Goal: Transaction & Acquisition: Purchase product/service

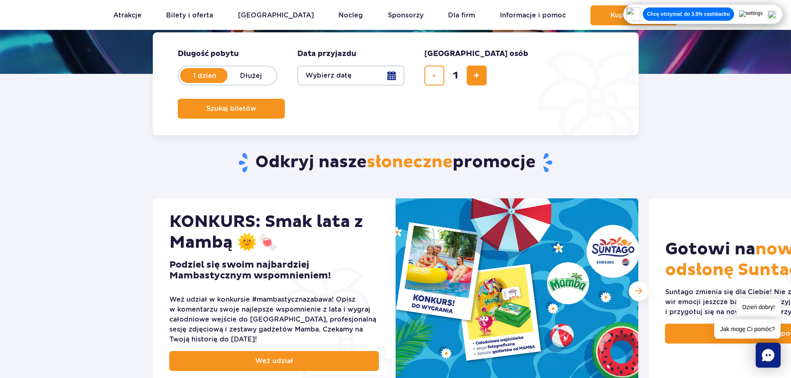
scroll to position [125, 0]
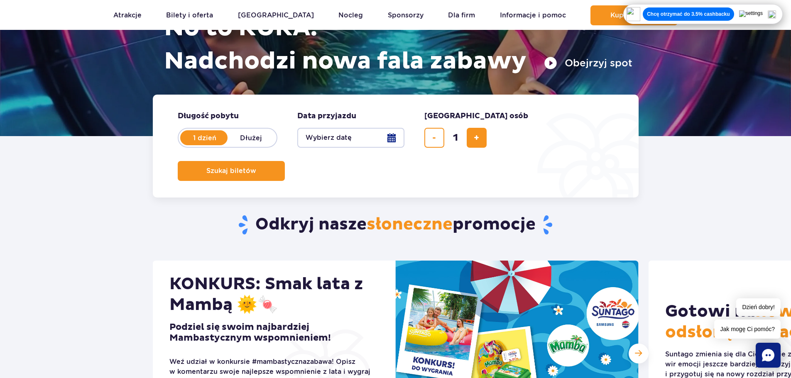
click at [364, 142] on button "Wybierz datę" at bounding box center [350, 138] width 107 height 20
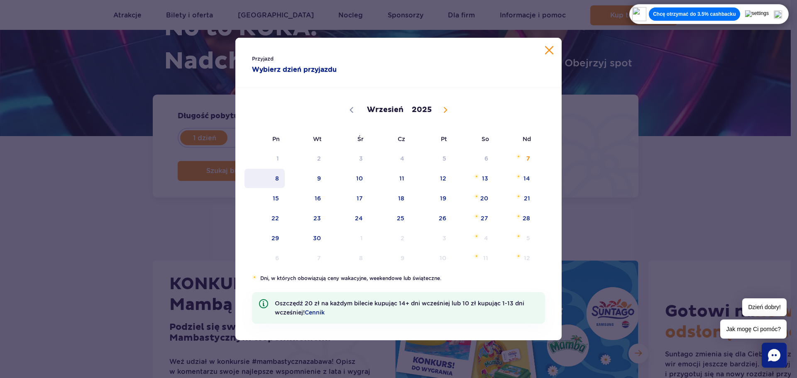
click at [280, 178] on span "8" at bounding box center [265, 178] width 42 height 19
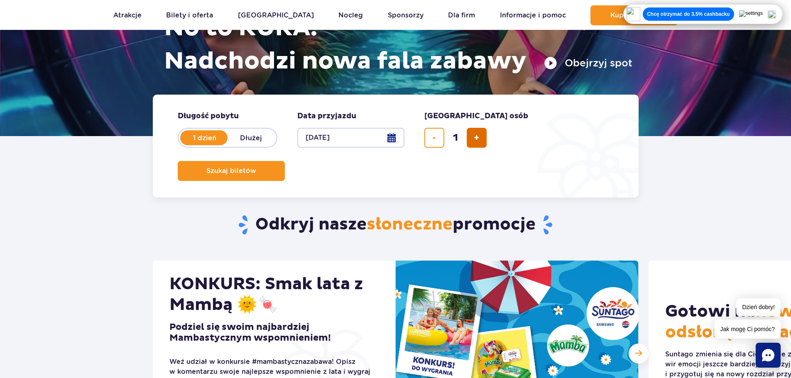
click at [478, 138] on span "dodaj bilet" at bounding box center [476, 138] width 5 height 0
type input "2"
click at [285, 161] on button "Szukaj biletów" at bounding box center [231, 171] width 107 height 20
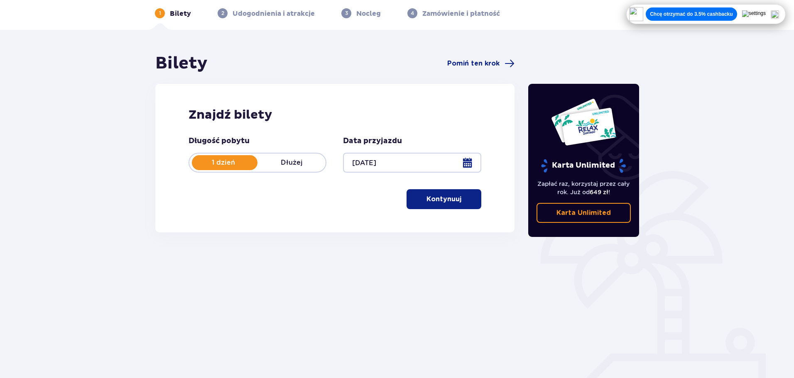
scroll to position [45, 0]
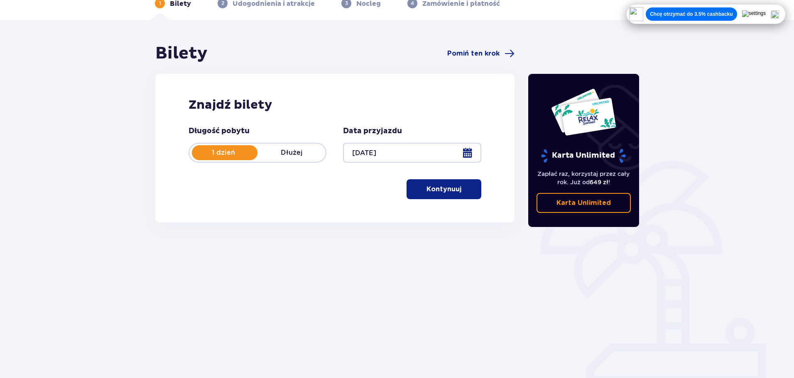
click at [426, 188] on p "Kontynuuj" at bounding box center [443, 189] width 35 height 9
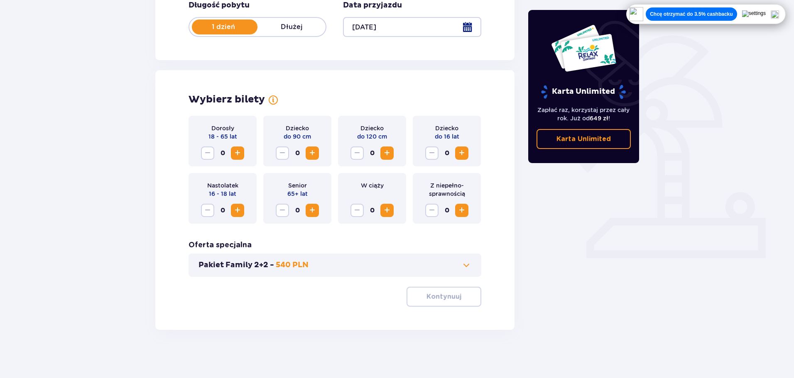
scroll to position [172, 0]
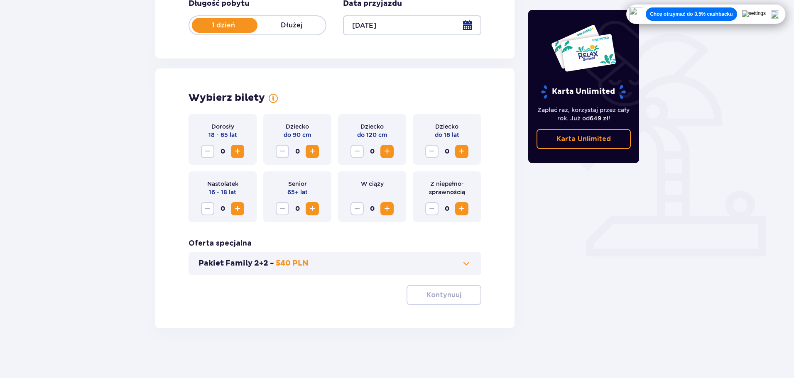
click at [229, 154] on div "0" at bounding box center [222, 151] width 43 height 13
click at [232, 154] on button "Increase" at bounding box center [237, 151] width 13 height 13
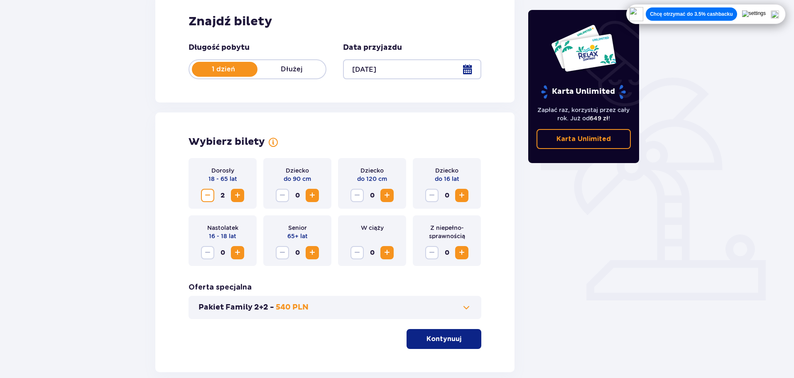
scroll to position [131, 0]
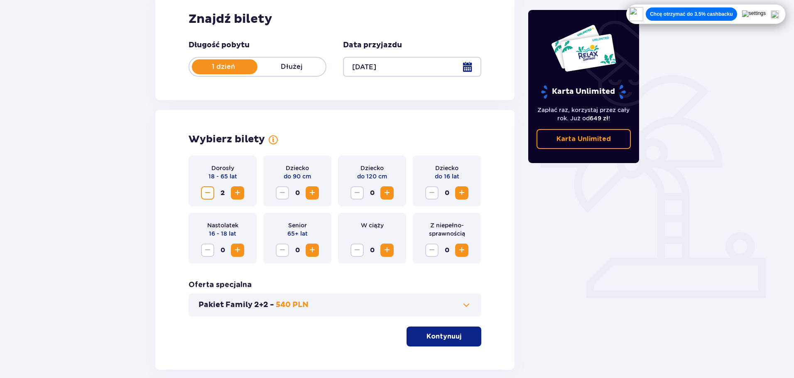
click at [451, 307] on button "Pakiet Family 2+2 - 540 PLN" at bounding box center [334, 305] width 273 height 10
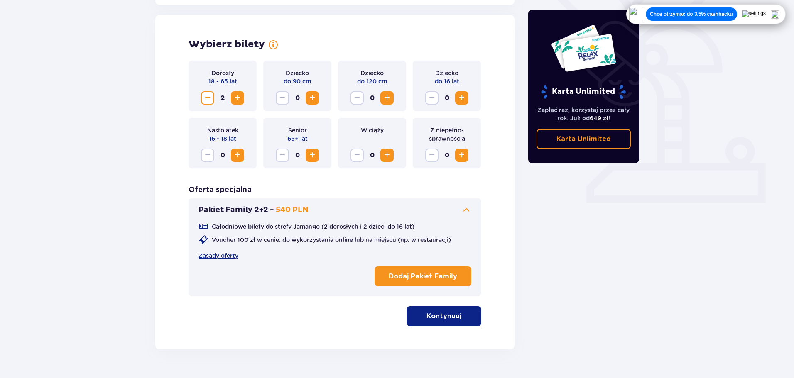
scroll to position [231, 0]
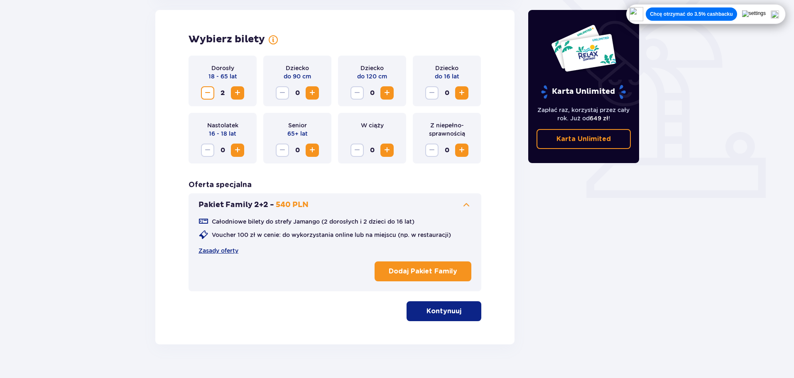
click at [432, 317] on button "Kontynuuj" at bounding box center [443, 311] width 75 height 20
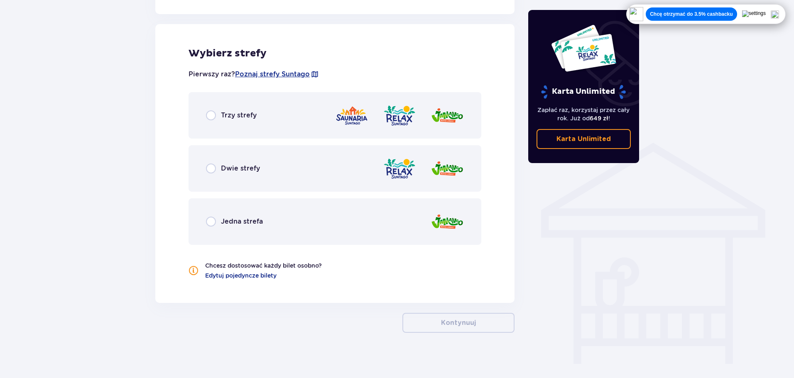
scroll to position [535, 0]
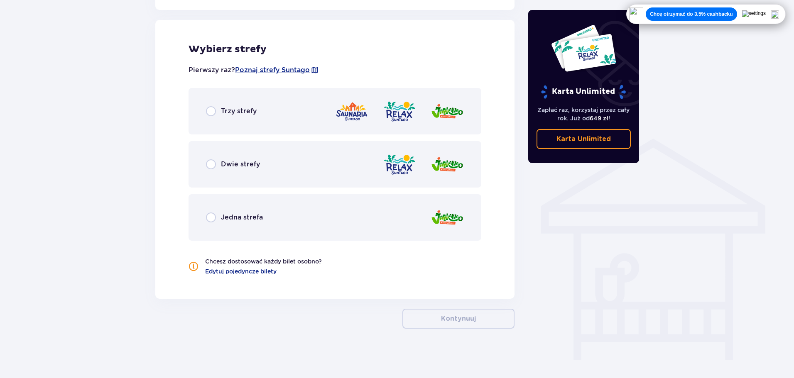
click at [205, 115] on div "Trzy strefy" at bounding box center [334, 111] width 293 height 46
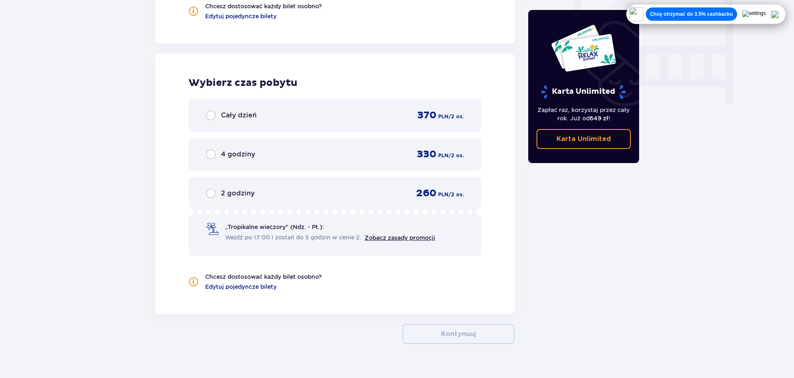
scroll to position [806, 0]
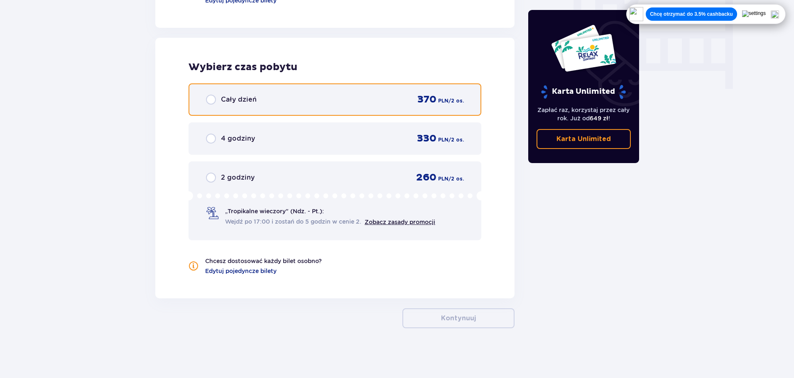
click at [210, 101] on input "radio" at bounding box center [211, 100] width 10 height 10
radio input "true"
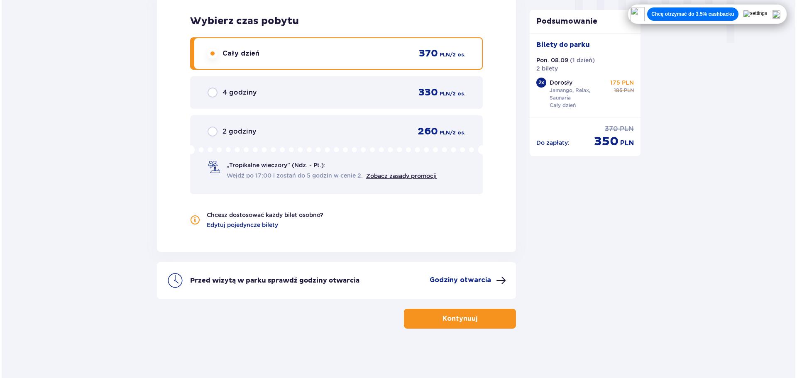
scroll to position [853, 0]
drag, startPoint x: 481, startPoint y: 281, endPoint x: 436, endPoint y: 283, distance: 44.9
click at [427, 272] on div "Przed wizytą w parku sprawdź godziny otwarcia Godziny otwarcia" at bounding box center [334, 280] width 359 height 37
click at [436, 283] on p "Godziny otwarcia" at bounding box center [458, 279] width 61 height 9
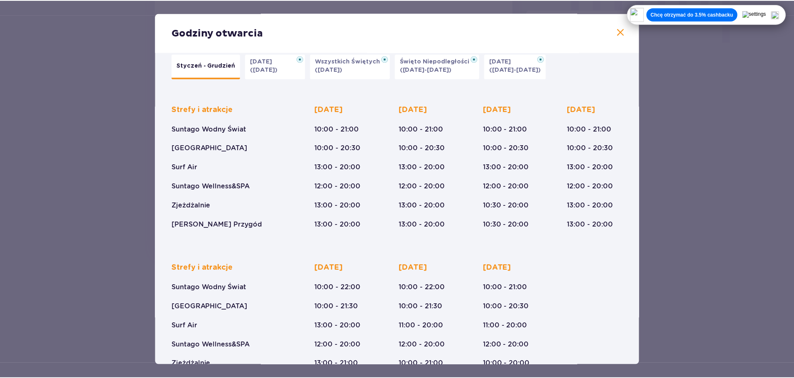
scroll to position [42, 0]
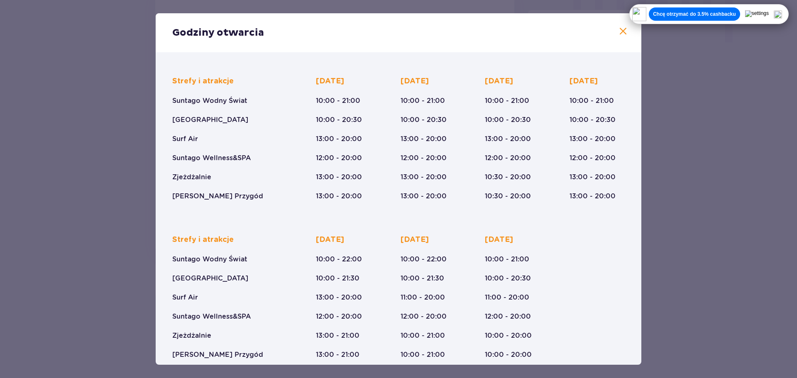
click at [100, 197] on div "Godziny otwarcia Styczeń - Grudzień Halloween (31.10.25) Wszystkich Świętych (0…" at bounding box center [398, 189] width 797 height 378
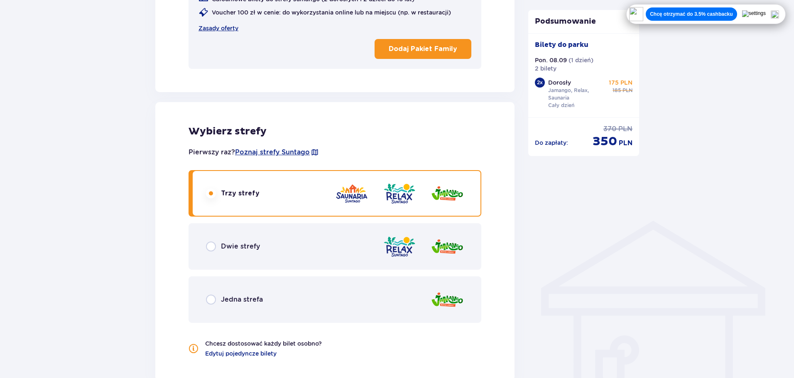
scroll to position [438, 0]
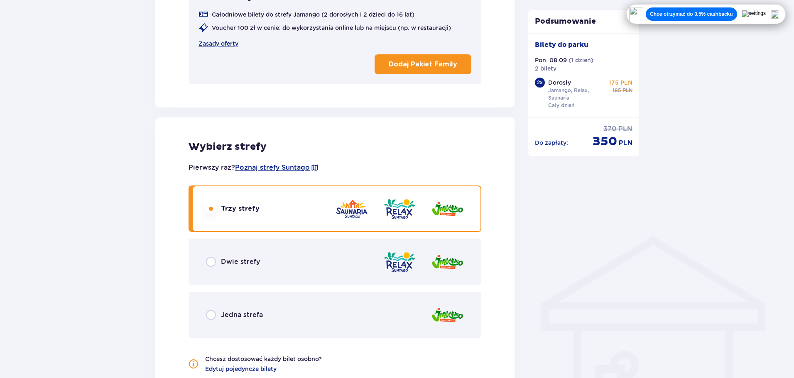
click at [45, 227] on div "Bilety Pomiń ten krok Znajdź bilety Długość pobytu 1 dzień Dłużej Data przyjazd…" at bounding box center [397, 210] width 794 height 1166
click at [51, 220] on div "Bilety Pomiń ten krok Znajdź bilety Długość pobytu 1 dzień Dłużej Data przyjazd…" at bounding box center [397, 210] width 794 height 1166
click at [72, 218] on div "Bilety Pomiń ten krok Znajdź bilety Długość pobytu 1 dzień Dłużej Data przyjazd…" at bounding box center [397, 210] width 794 height 1166
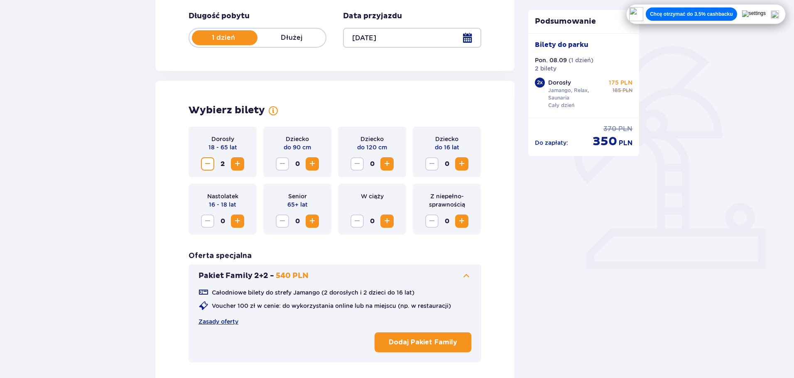
scroll to position [106, 0]
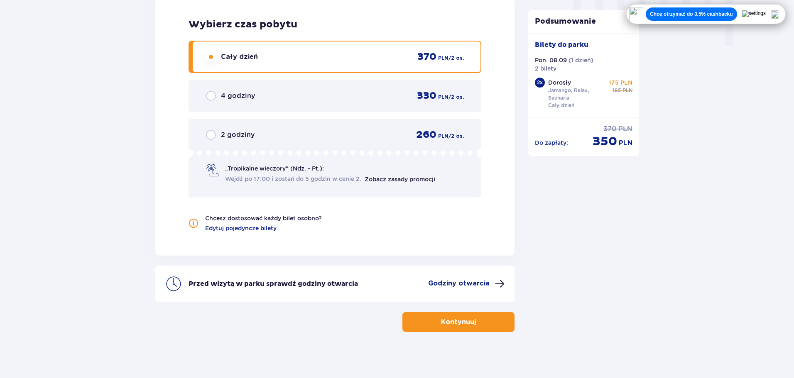
scroll to position [853, 0]
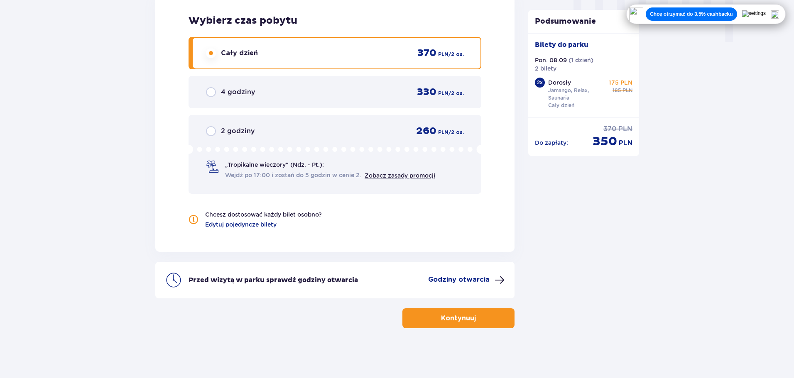
click at [449, 315] on p "Kontynuuj" at bounding box center [458, 318] width 35 height 9
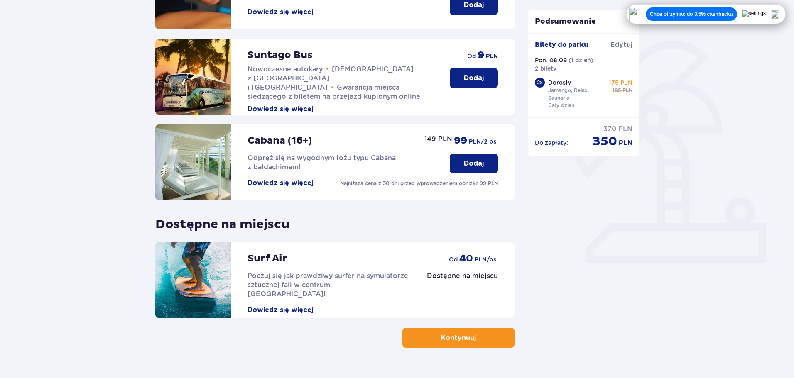
scroll to position [185, 0]
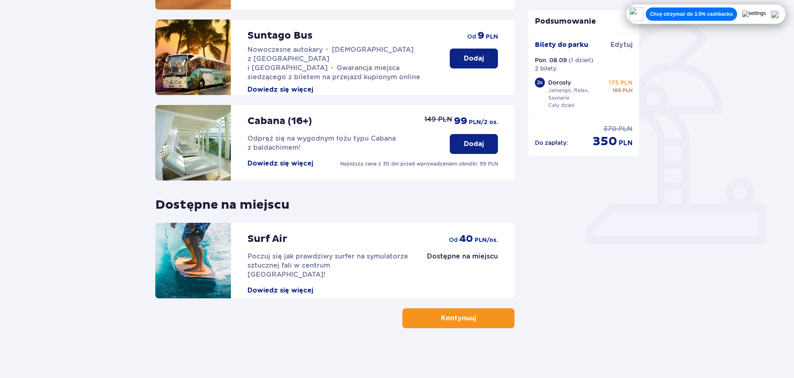
click at [465, 313] on button "Kontynuuj" at bounding box center [458, 318] width 112 height 20
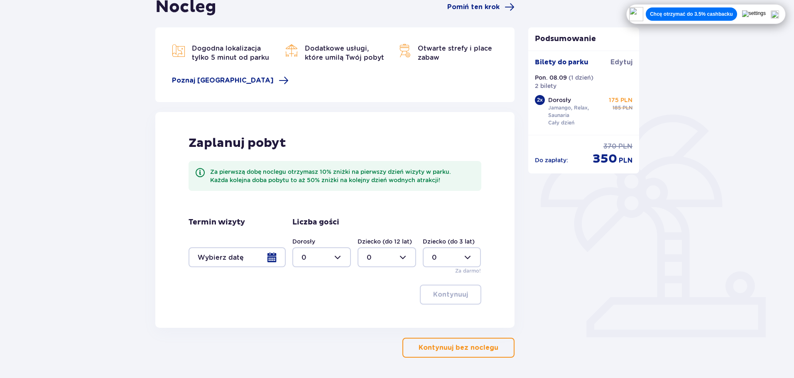
scroll to position [94, 0]
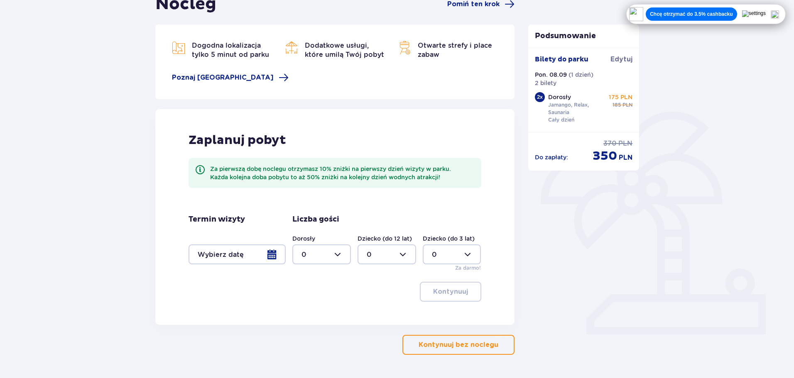
click at [134, 275] on div "Nocleg Pomiń ten krok Dogodna lokalizacja tylko 5 minut od parku Dodatkowe usłu…" at bounding box center [397, 188] width 794 height 434
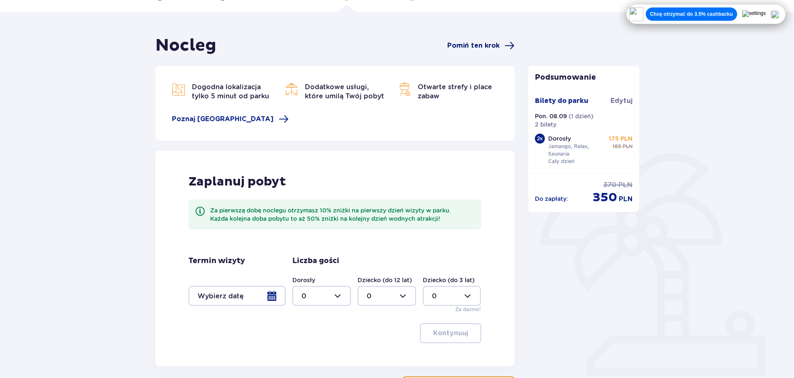
click at [470, 44] on span "Pomiń ten krok" at bounding box center [473, 45] width 52 height 9
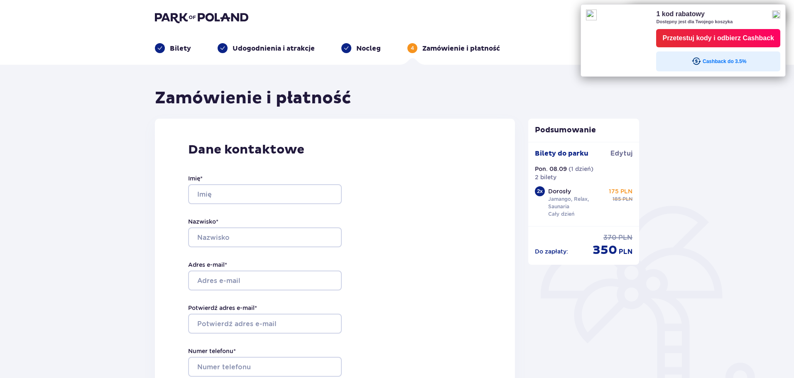
click at [220, 184] on div "Imię *" at bounding box center [265, 189] width 154 height 30
click at [223, 188] on input "Imię *" at bounding box center [265, 194] width 154 height 20
type input "Jakub"
type input "Leśniewski"
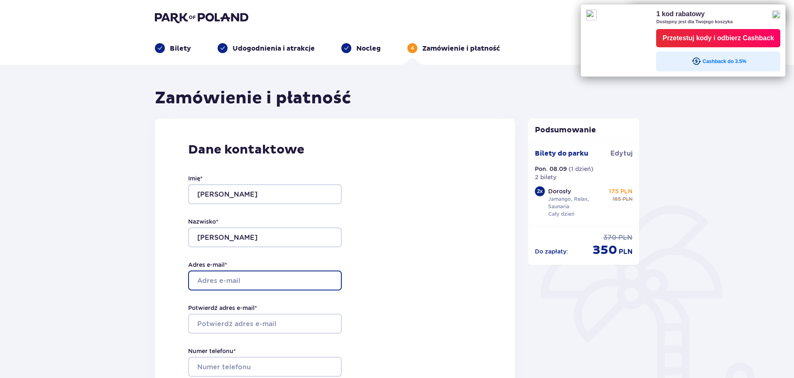
type input "jakub.lesniewski@op.pl"
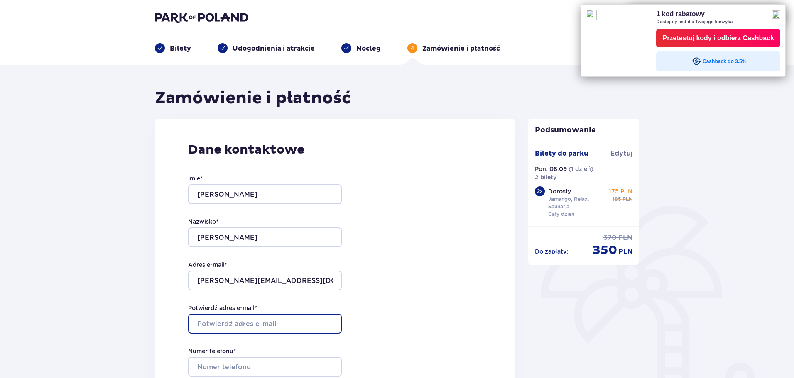
type input "jakub.lesniewski@op.pl"
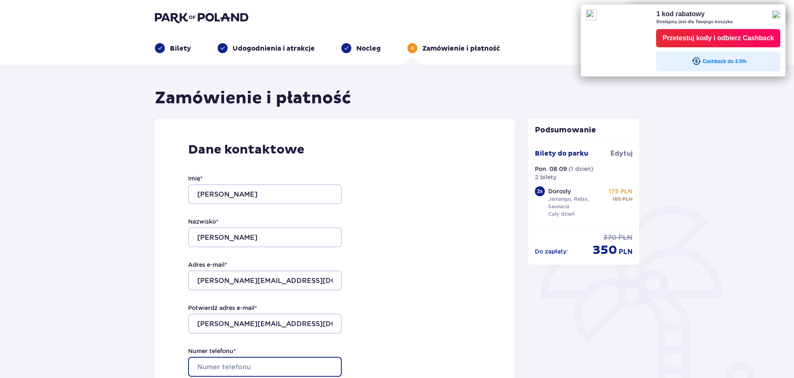
type input "662327537"
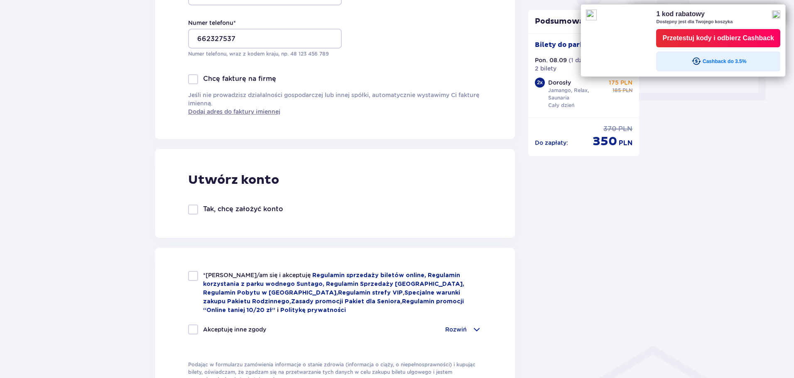
scroll to position [332, 0]
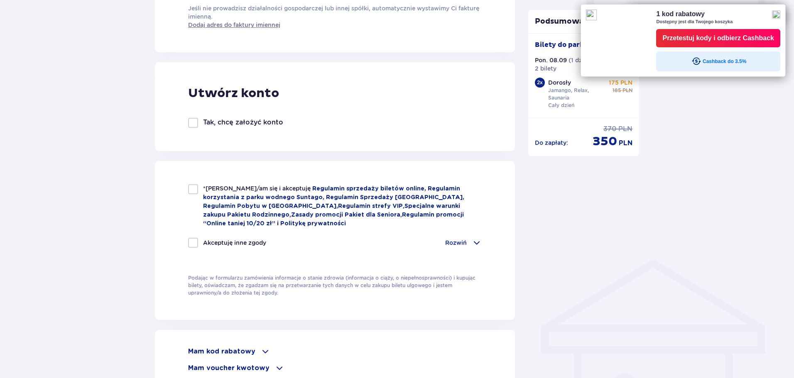
click at [193, 192] on div at bounding box center [193, 189] width 10 height 10
checkbox input "true"
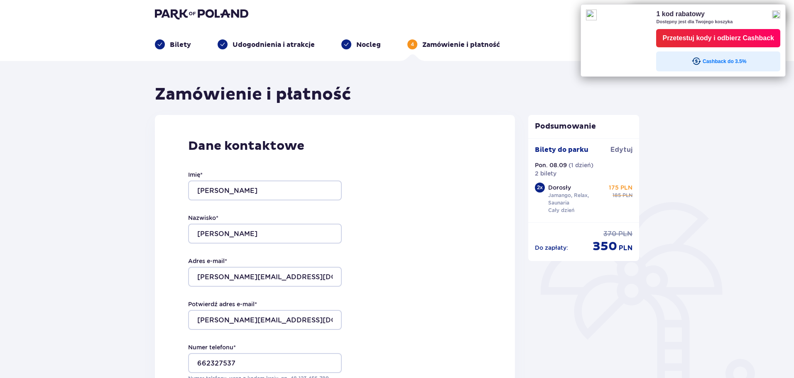
scroll to position [0, 0]
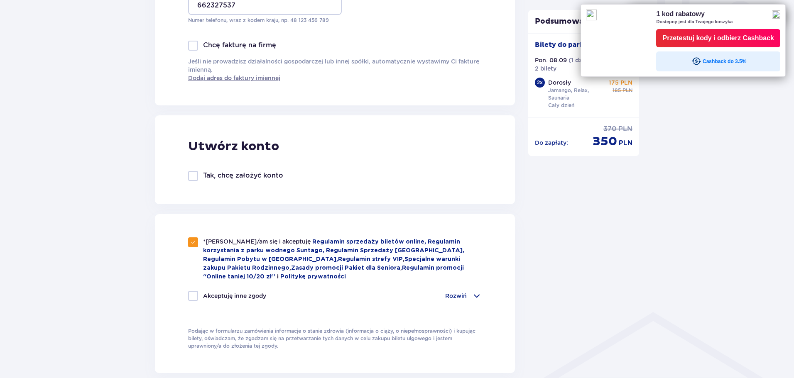
scroll to position [374, 0]
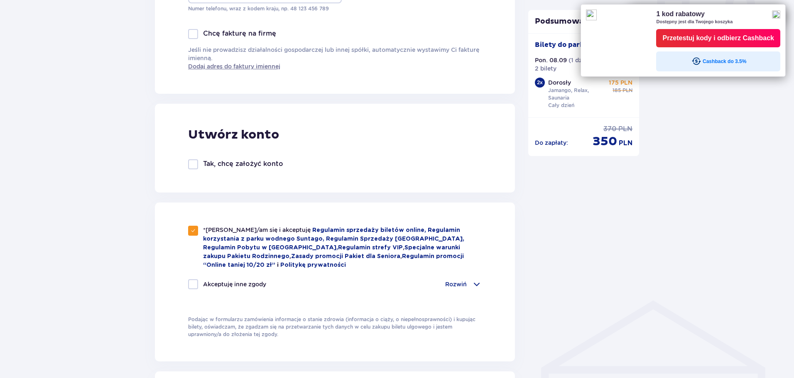
click at [441, 283] on div "Akceptuję inne zgody Rozwiń" at bounding box center [334, 284] width 293 height 10
click at [447, 283] on p "Rozwiń" at bounding box center [456, 284] width 22 height 8
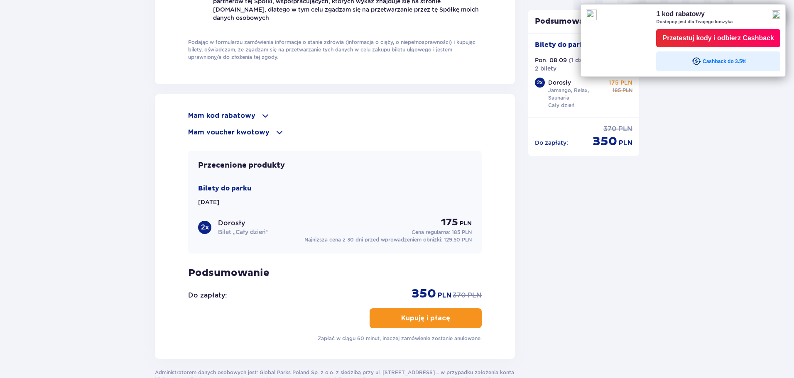
scroll to position [872, 0]
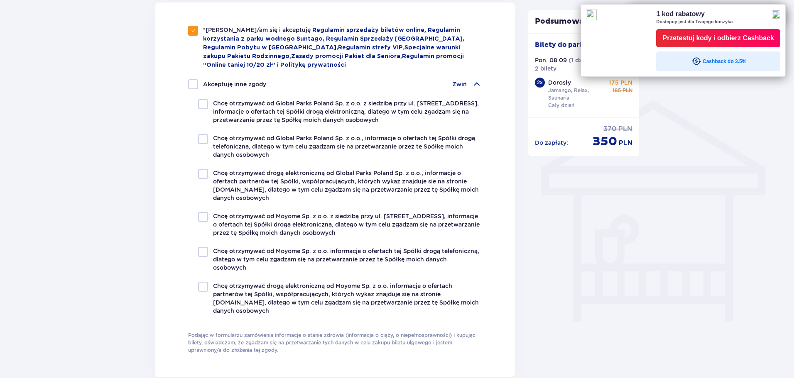
scroll to position [457, 0]
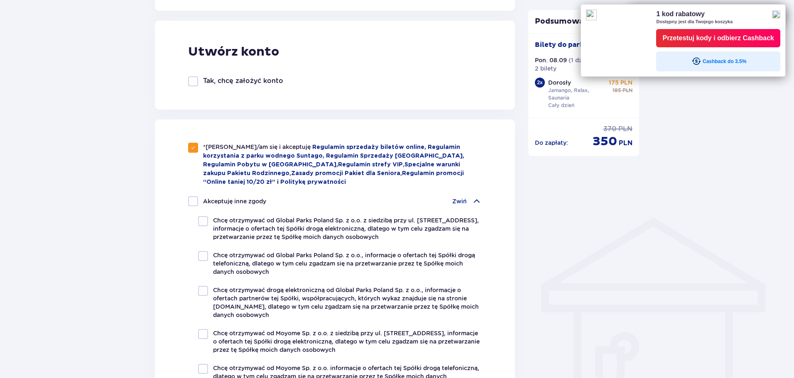
click at [780, 15] on img at bounding box center [776, 14] width 8 height 8
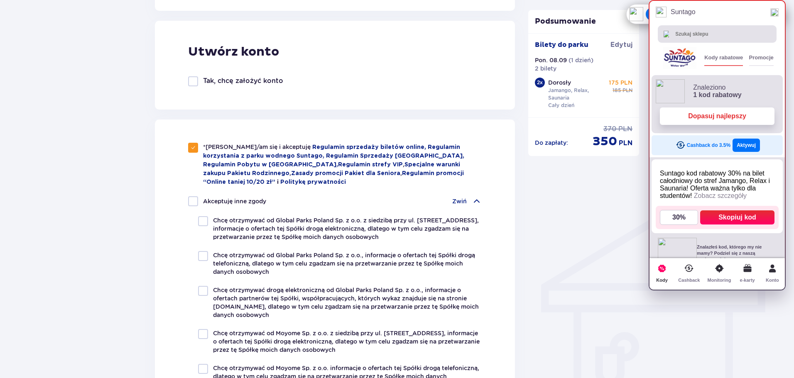
click at [728, 116] on span "Dopasuj najlepszy" at bounding box center [717, 115] width 58 height 7
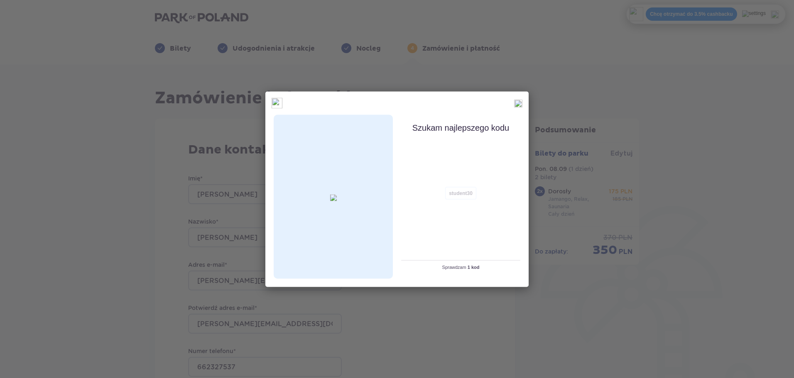
scroll to position [0, 0]
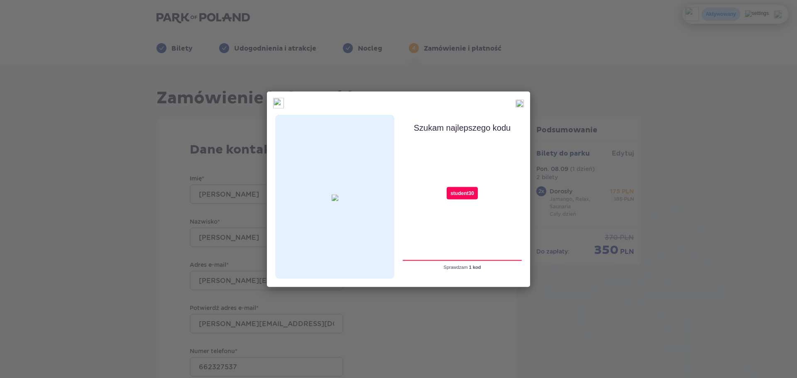
type input "student30"
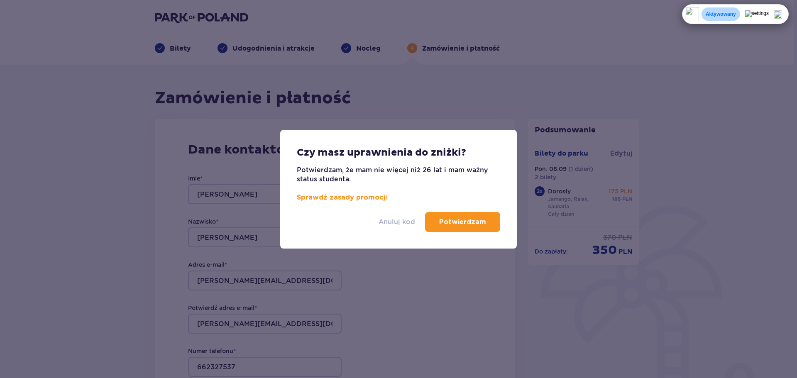
click at [408, 219] on p "Anuluj kod" at bounding box center [397, 221] width 37 height 9
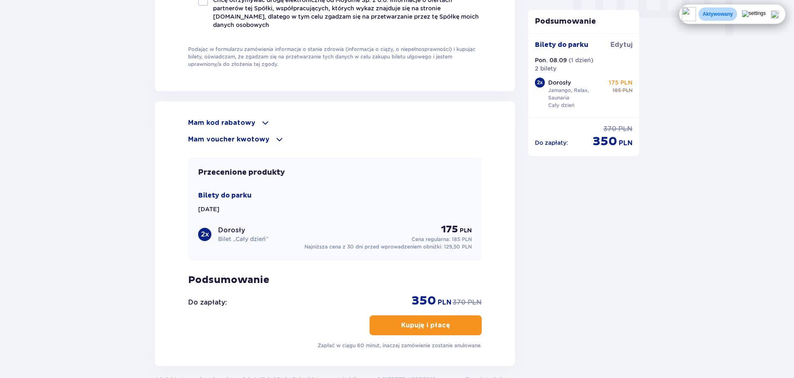
scroll to position [872, 0]
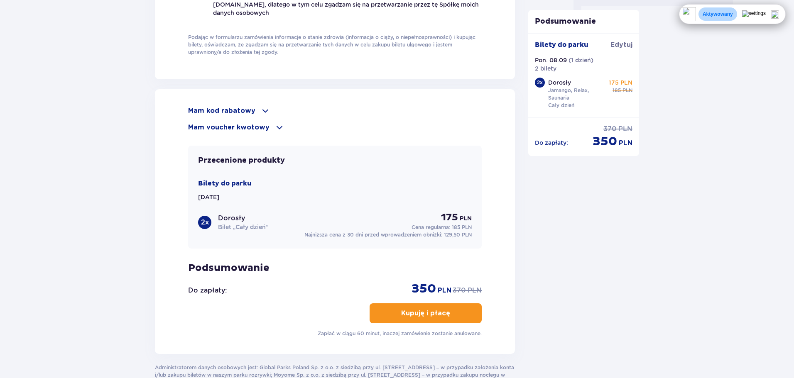
click at [409, 309] on p "Kupuję i płacę" at bounding box center [425, 313] width 49 height 9
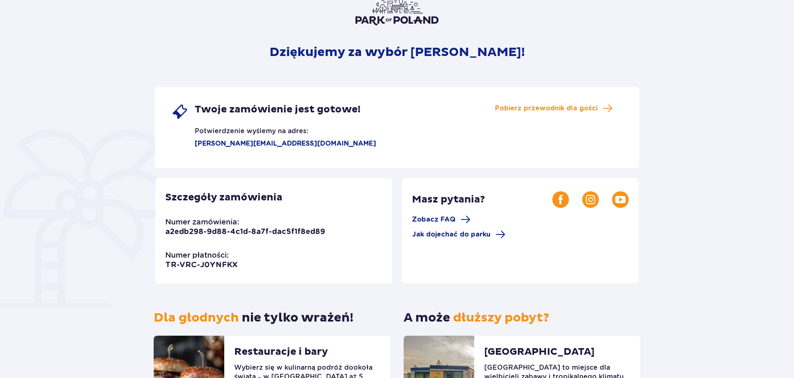
scroll to position [83, 0]
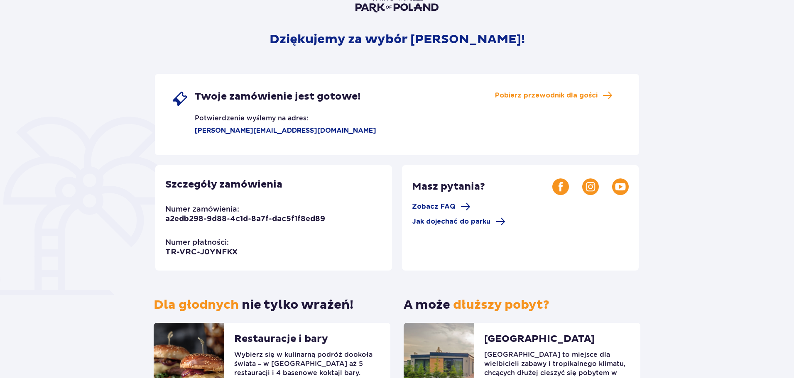
click at [92, 157] on div "Dziękujemy za wybór Suntago! Twoje zamówienie jest gotowe! Potwierdzenie wyślem…" at bounding box center [397, 207] width 794 height 511
click at [91, 225] on div "Dziękujemy za wybór Suntago! Twoje zamówienie jest gotowe! Potwierdzenie wyślem…" at bounding box center [397, 207] width 794 height 511
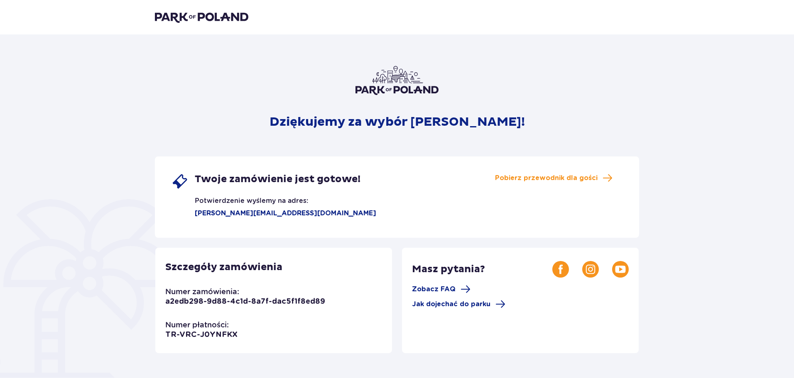
scroll to position [0, 0]
drag, startPoint x: 301, startPoint y: 298, endPoint x: 166, endPoint y: 312, distance: 135.6
click at [165, 312] on div "Szczegóły zamówienia Numer zamówienia: a2edb298-9d88-4c1d-8a7f-dac5f1f8ed89 Num…" at bounding box center [273, 300] width 237 height 105
copy p "a2edb298-9d88-4c1d-8a7f-dac5f1f8ed89"
click at [271, 337] on div "Szczegóły zamówienia Numer zamówienia: a2edb298-9d88-4c1d-8a7f-dac5f1f8ed89 Num…" at bounding box center [273, 300] width 237 height 105
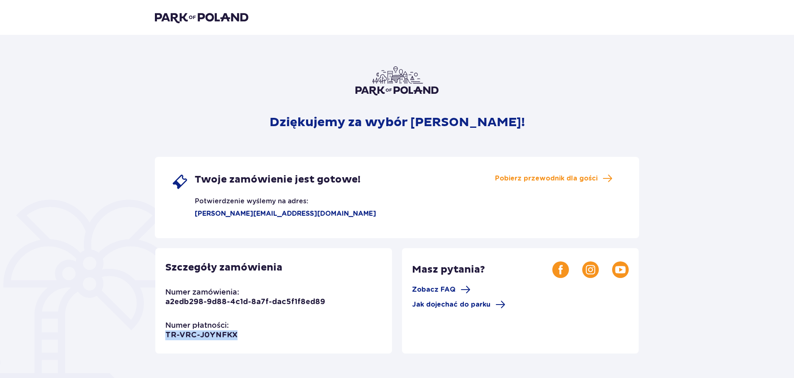
drag, startPoint x: 229, startPoint y: 340, endPoint x: 162, endPoint y: 337, distance: 66.9
click at [162, 337] on div "Szczegóły zamówienia Numer zamówienia: a2edb298-9d88-4c1d-8a7f-dac5f1f8ed89 Num…" at bounding box center [273, 300] width 237 height 105
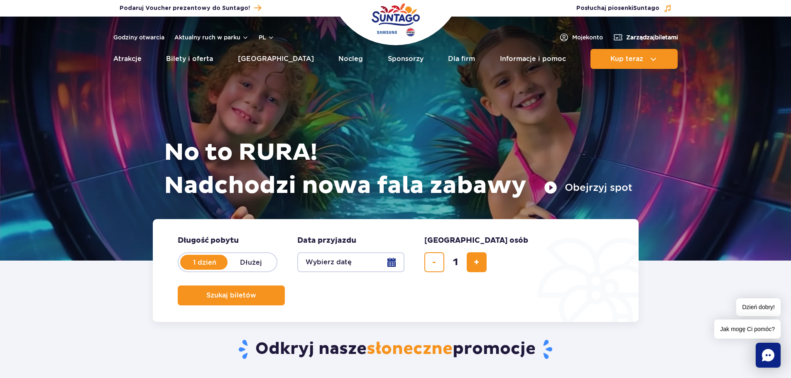
click at [626, 36] on span "Zarządzaj biletami" at bounding box center [652, 37] width 52 height 8
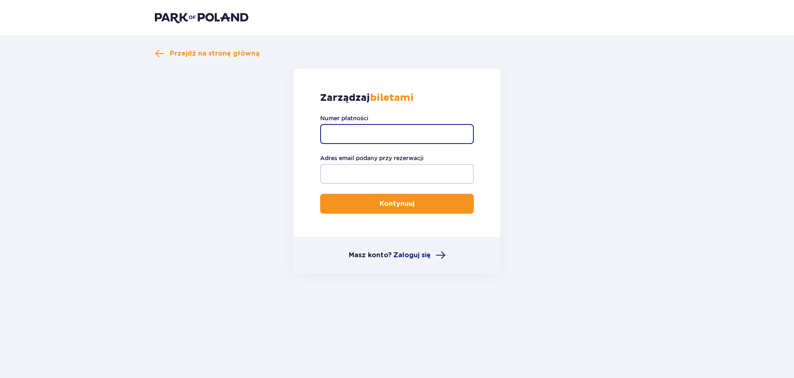
click at [362, 134] on input "Numer płatności" at bounding box center [397, 134] width 154 height 20
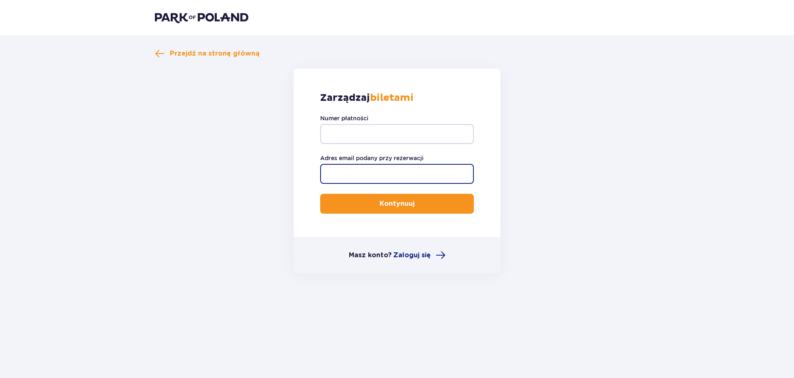
drag, startPoint x: 351, startPoint y: 175, endPoint x: 317, endPoint y: 156, distance: 39.2
click at [351, 175] on input "Adres email podany przy rezerwacji" at bounding box center [397, 174] width 154 height 20
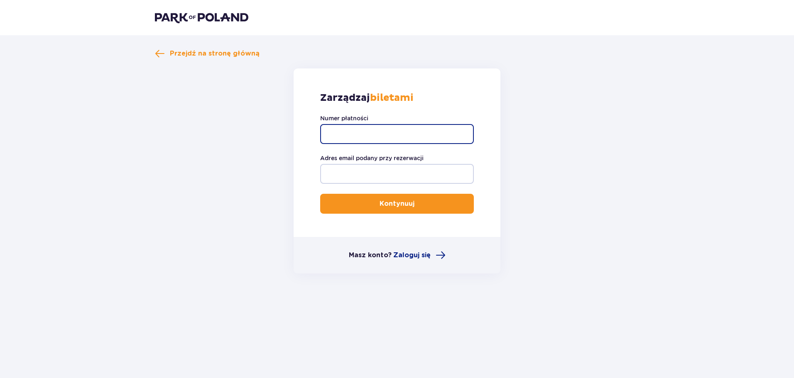
click at [346, 139] on input "Numer płatności" at bounding box center [397, 134] width 154 height 20
paste input "TR-VRC-J0YNFKX"
type input "TR-VRC-J0YNFKX"
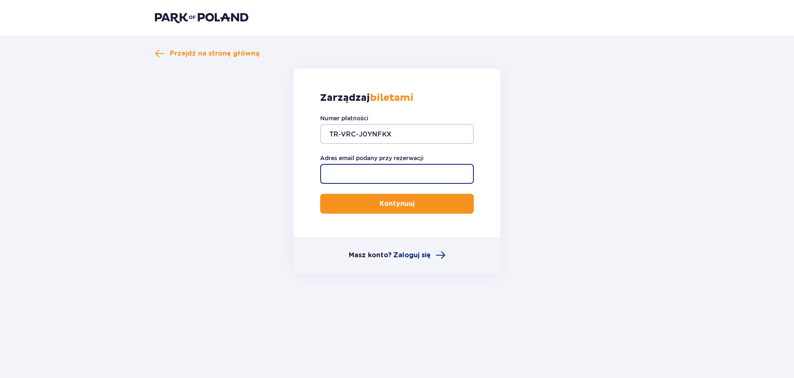
drag, startPoint x: 353, startPoint y: 178, endPoint x: 354, endPoint y: 185, distance: 7.5
click at [354, 178] on input "Adres email podany przy rezerwacji" at bounding box center [397, 174] width 154 height 20
type input "[PERSON_NAME][EMAIL_ADDRESS][DOMAIN_NAME]"
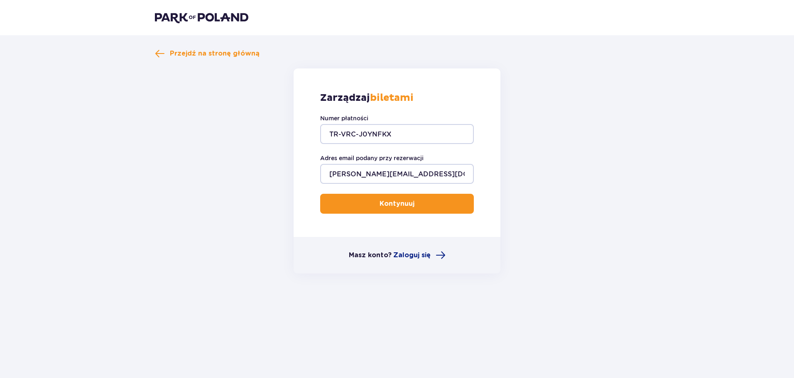
click at [367, 208] on button "Kontynuuj" at bounding box center [397, 204] width 154 height 20
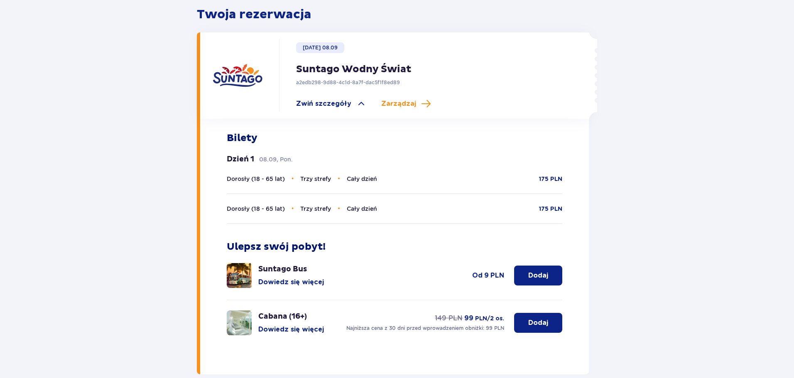
scroll to position [249, 0]
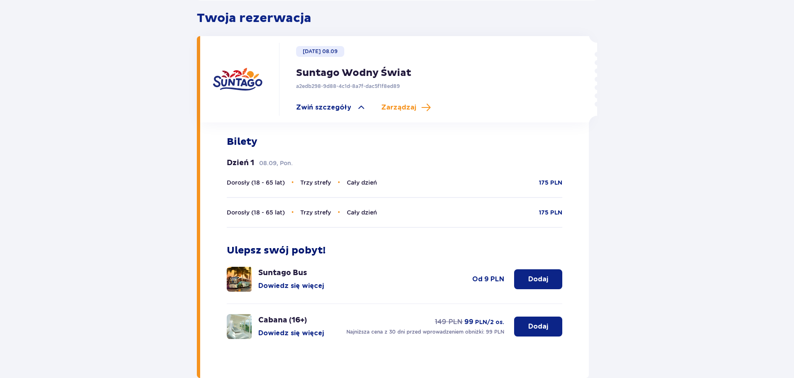
click at [391, 90] on div "Poniedziałek 08.09 Suntago Wodny Świat a2edb298-9d88-4c1d-8a7f-dac5f1f8ed89 Zwi…" at bounding box center [420, 79] width 283 height 73
click at [386, 103] on span "Zarządzaj" at bounding box center [398, 107] width 35 height 9
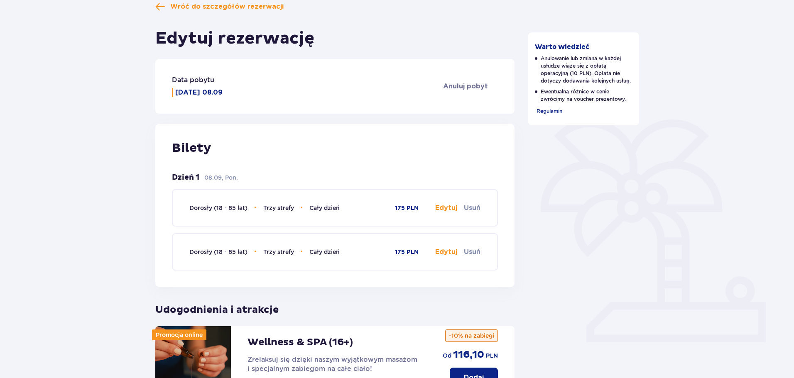
scroll to position [83, 0]
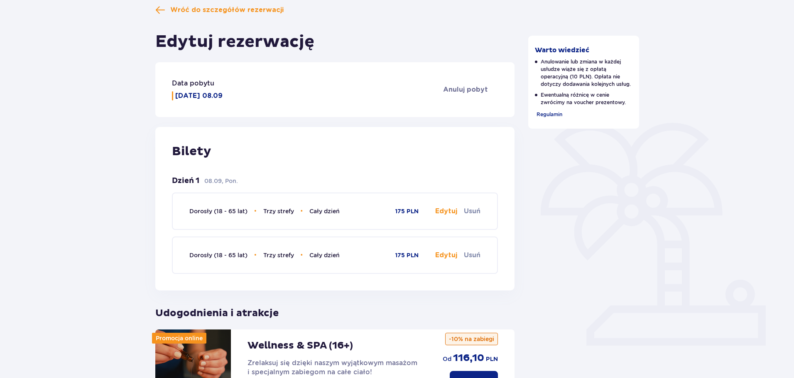
click at [89, 208] on div "Wróć do szczegółów rezerwacji Edytuj rezerwację Data pobytu Poniedziałek 08.09 …" at bounding box center [397, 319] width 794 height 674
click at [438, 209] on button "Edytuj" at bounding box center [446, 211] width 22 height 9
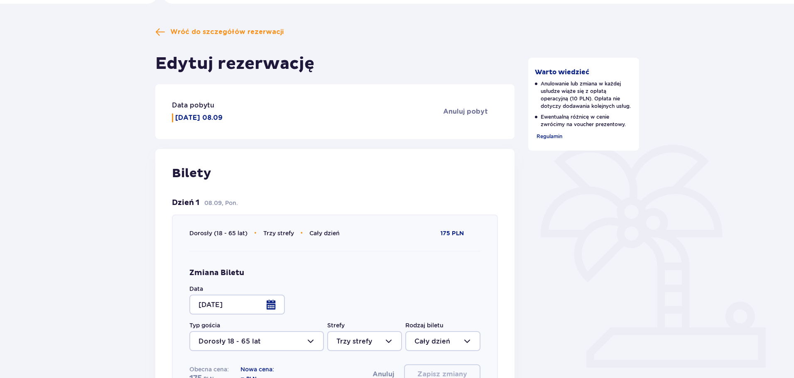
scroll to position [0, 0]
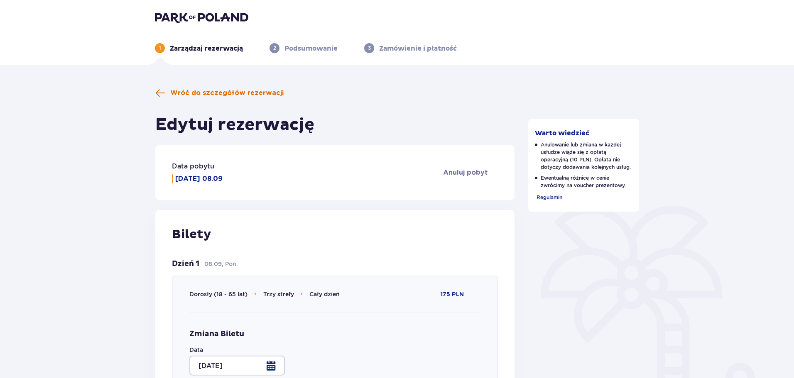
click at [194, 95] on span "Wróć do szczegółów rezerwacji" at bounding box center [226, 92] width 113 height 9
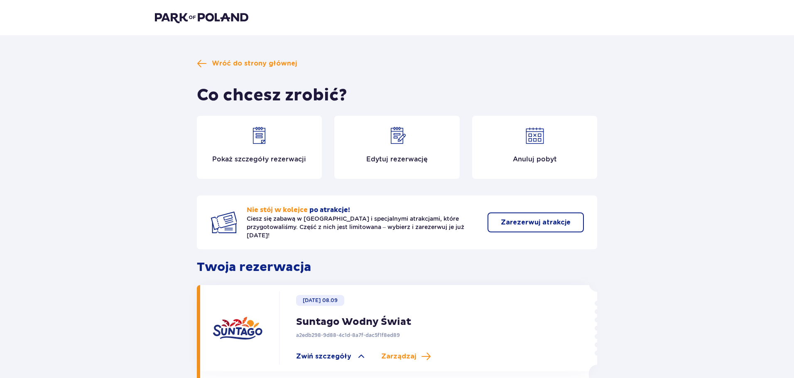
click at [64, 194] on div "Wróć do strony głównej Co chcesz zrobić? Pokaż szczegóły rezerwacji Edytuj reze…" at bounding box center [397, 356] width 794 height 642
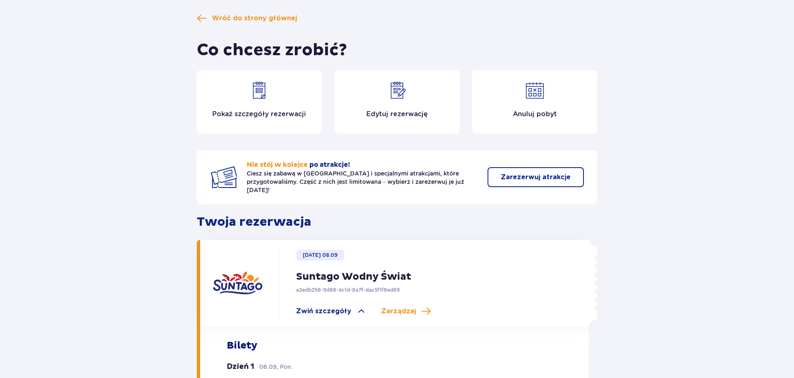
scroll to position [42, 0]
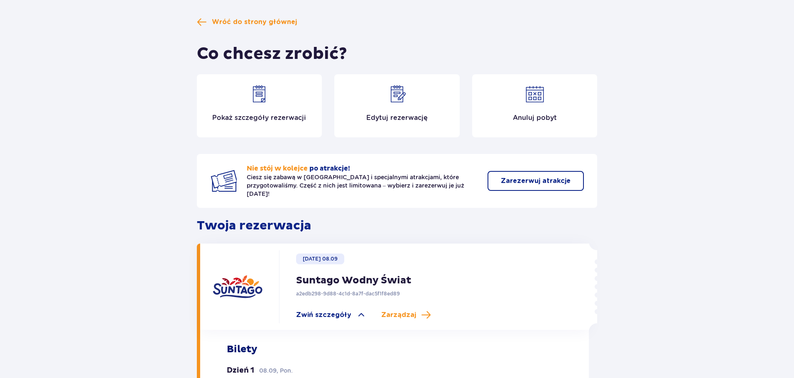
click at [217, 114] on p "Pokaż szczegóły rezerwacji" at bounding box center [259, 117] width 94 height 9
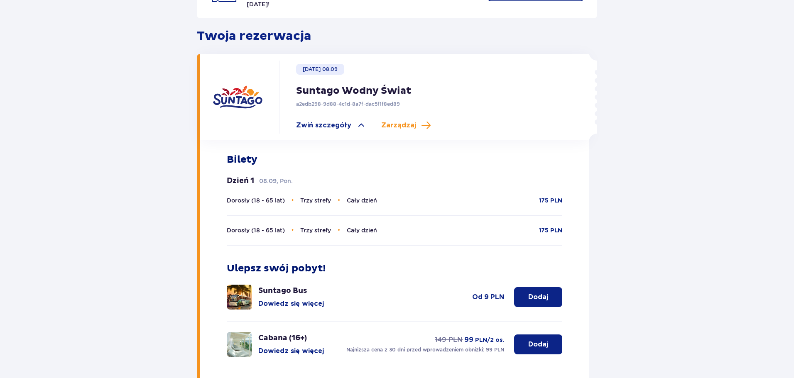
scroll to position [242, 0]
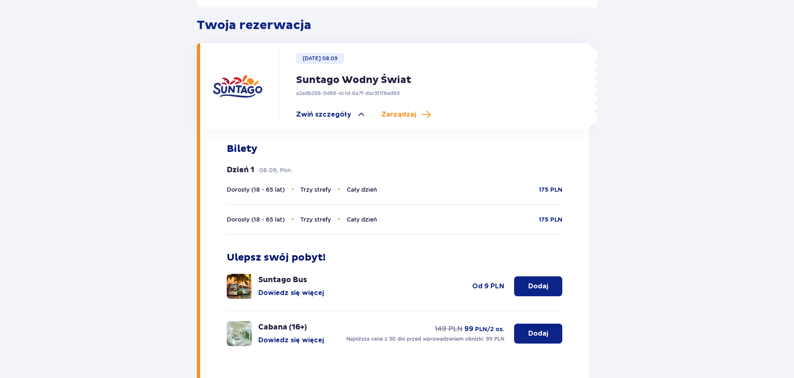
click at [363, 186] on span "Cały dzień" at bounding box center [362, 189] width 30 height 7
click at [268, 186] on span "Dorosły (18 - 65 lat)" at bounding box center [256, 189] width 58 height 7
drag, startPoint x: 249, startPoint y: 183, endPoint x: 451, endPoint y: 168, distance: 201.8
click at [250, 186] on span "Dorosły (18 - 65 lat)" at bounding box center [256, 189] width 58 height 7
click at [552, 186] on p "175 PLN" at bounding box center [550, 190] width 23 height 8
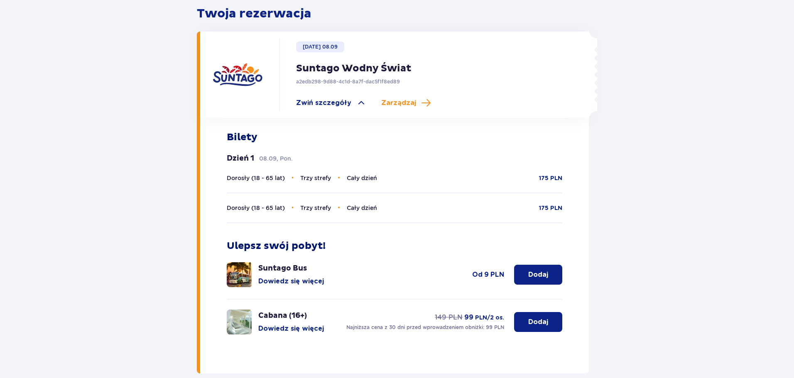
scroll to position [250, 0]
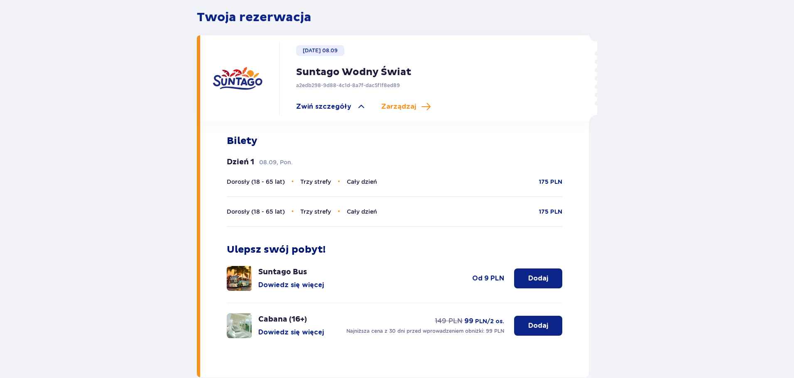
click at [116, 198] on div "Wróć do strony głównej Co chcesz zrobić? Pokaż szczegóły rezerwacji Edytuj reze…" at bounding box center [397, 106] width 794 height 642
click at [113, 188] on div "Wróć do strony głównej Co chcesz zrobić? Pokaż szczegóły rezerwacji Edytuj reze…" at bounding box center [397, 106] width 794 height 642
click at [114, 186] on div "Wróć do strony głównej Co chcesz zrobić? Pokaż szczegóły rezerwacji Edytuj reze…" at bounding box center [397, 106] width 794 height 642
click at [118, 181] on div "Wróć do strony głównej Co chcesz zrobić? Pokaż szczegóły rezerwacji Edytuj reze…" at bounding box center [397, 106] width 794 height 642
drag, startPoint x: 114, startPoint y: 176, endPoint x: 110, endPoint y: 187, distance: 11.8
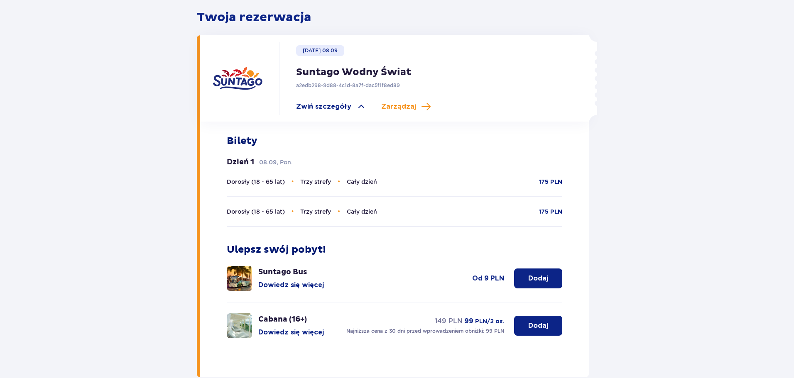
click at [115, 176] on div "Wróć do strony głównej Co chcesz zrobić? Pokaż szczegóły rezerwacji Edytuj reze…" at bounding box center [397, 106] width 794 height 642
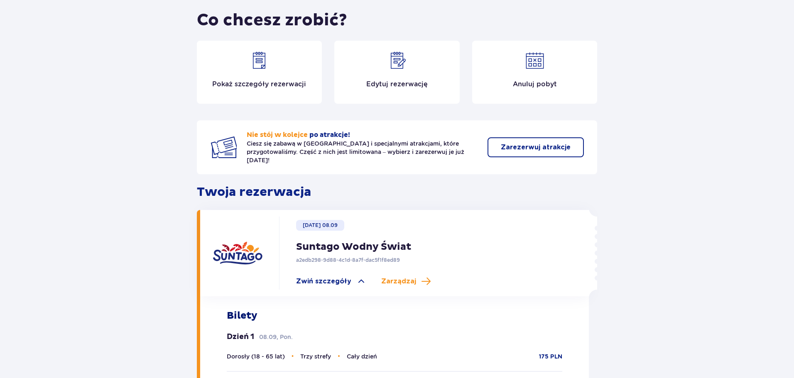
scroll to position [42, 0]
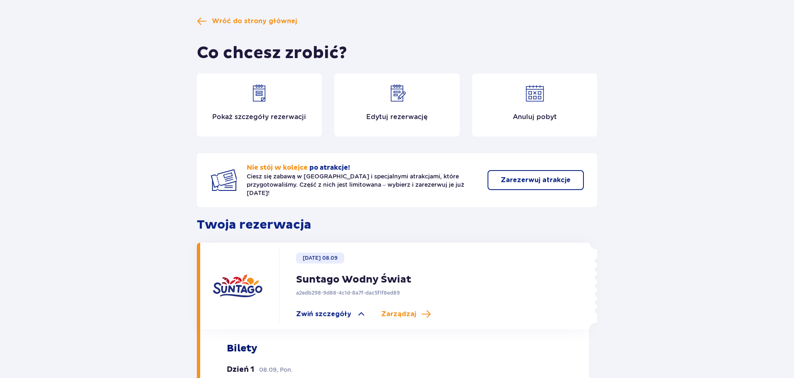
click at [111, 176] on div "Wróć do strony głównej Co chcesz zrobić? Pokaż szczegóły rezerwacji Edytuj reze…" at bounding box center [397, 314] width 794 height 642
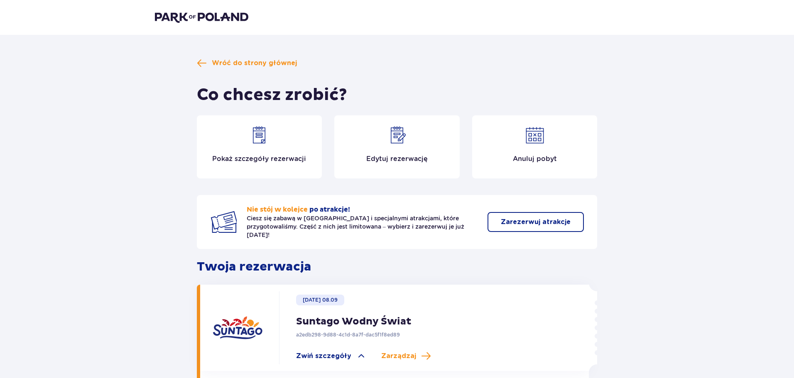
scroll to position [0, 0]
drag, startPoint x: 516, startPoint y: 216, endPoint x: 554, endPoint y: 226, distance: 38.6
click at [4, 189] on div "Wróć do strony głównej Co chcesz zrobić? Pokaż szczegóły rezerwacji Edytuj reze…" at bounding box center [397, 356] width 794 height 642
click at [547, 213] on button "Zarezerwuj atrakcje" at bounding box center [535, 223] width 96 height 20
click at [266, 149] on div "Pokaż szczegóły rezerwacji" at bounding box center [259, 147] width 125 height 63
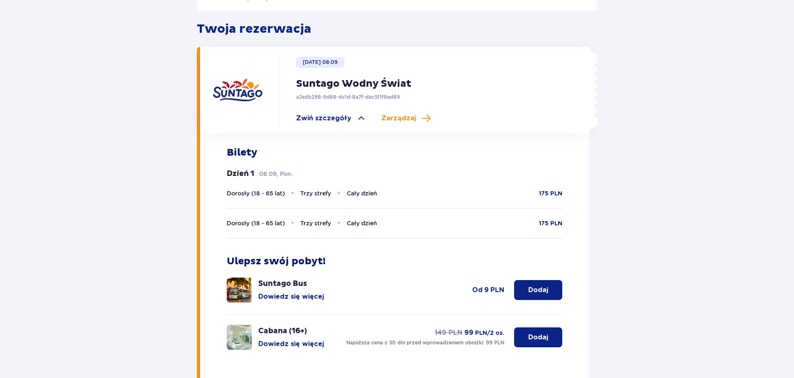
scroll to position [242, 0]
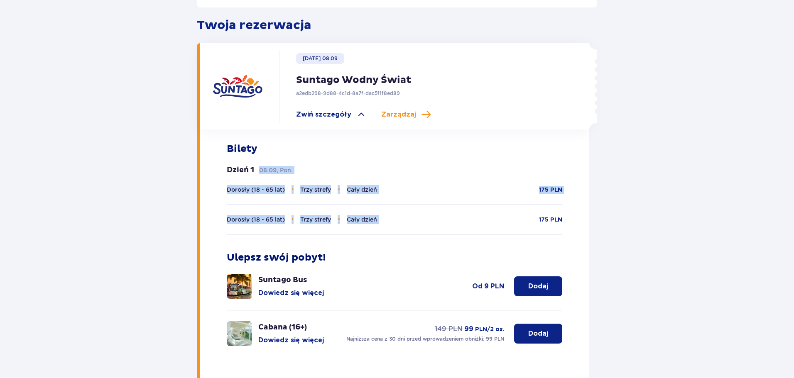
drag, startPoint x: 255, startPoint y: 165, endPoint x: 522, endPoint y: 211, distance: 270.5
click at [522, 211] on div "Dzień 1 08.09, Pon. Dorosły (18 - 65 lat) • Trzy strefy • Cały dzień 175 PLN Do…" at bounding box center [395, 200] width 336 height 70
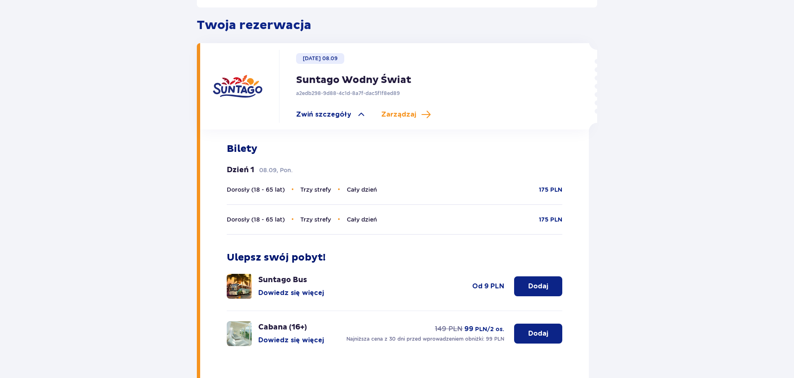
click at [633, 193] on div "Wróć do strony głównej Co chcesz zrobić? Pokaż szczegóły rezerwacji Edytuj reze…" at bounding box center [397, 101] width 496 height 569
click at [80, 205] on div "Wróć do strony głównej Co chcesz zrobić? Pokaż szczegóły rezerwacji Edytuj reze…" at bounding box center [397, 114] width 794 height 642
click at [110, 191] on div "Wróć do strony głównej Co chcesz zrobić? Pokaż szczegóły rezerwacji Edytuj reze…" at bounding box center [397, 114] width 794 height 642
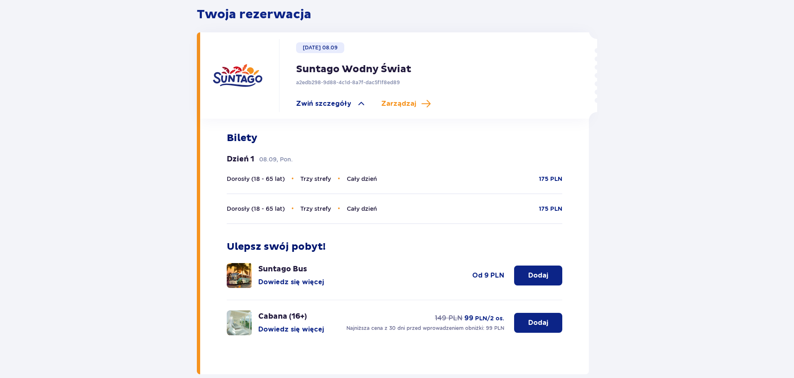
scroll to position [250, 0]
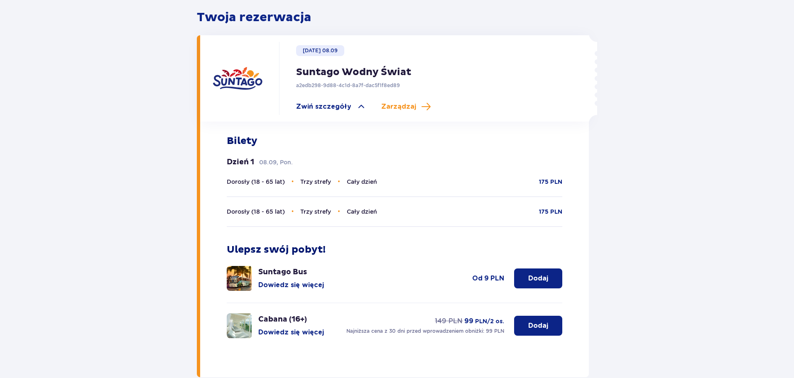
click at [114, 185] on div "Wróć do strony głównej Co chcesz zrobić? Pokaż szczegóły rezerwacji Edytuj reze…" at bounding box center [397, 106] width 794 height 642
click at [117, 182] on div "Wróć do strony głównej Co chcesz zrobić? Pokaż szczegóły rezerwacji Edytuj reze…" at bounding box center [397, 106] width 794 height 642
click at [114, 182] on div "Wróć do strony głównej Co chcesz zrobić? Pokaż szczegóły rezerwacji Edytuj reze…" at bounding box center [397, 106] width 794 height 642
click at [115, 184] on div "Wróć do strony głównej Co chcesz zrobić? Pokaż szczegóły rezerwacji Edytuj reze…" at bounding box center [397, 106] width 794 height 642
click at [110, 179] on div "Wróć do strony głównej Co chcesz zrobić? Pokaż szczegóły rezerwacji Edytuj reze…" at bounding box center [397, 106] width 794 height 642
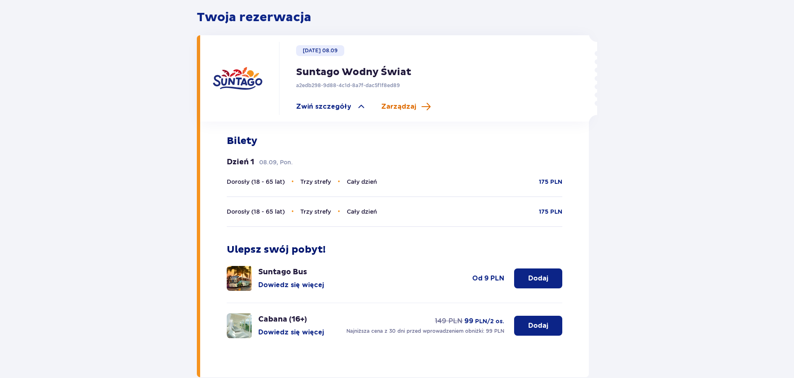
click at [395, 103] on span "Zarządzaj" at bounding box center [398, 106] width 35 height 9
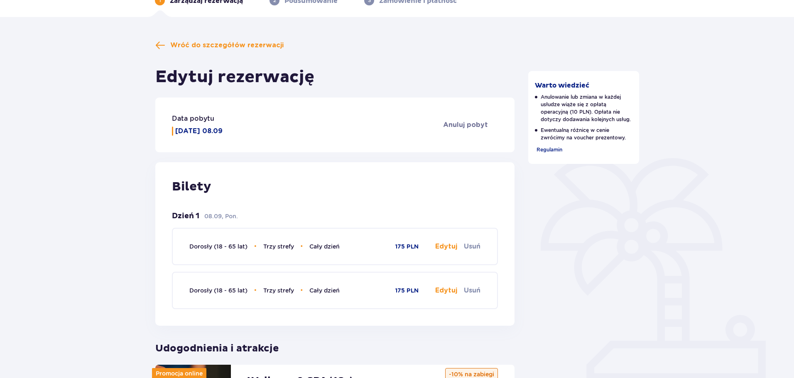
scroll to position [42, 0]
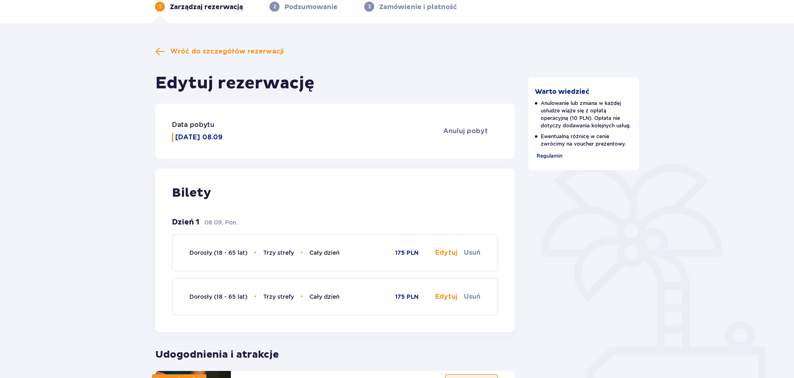
click at [34, 242] on div "Wróć do szczegółów rezerwacji Edytuj rezerwację Data pobytu Poniedziałek 08.09 …" at bounding box center [397, 360] width 794 height 674
click at [83, 149] on div "Wróć do szczegółów rezerwacji Edytuj rezerwację Data pobytu Poniedziałek 08.09 …" at bounding box center [397, 360] width 794 height 674
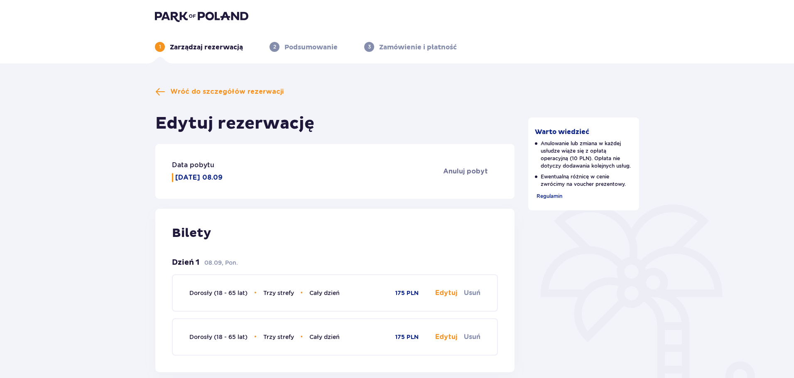
scroll to position [0, 0]
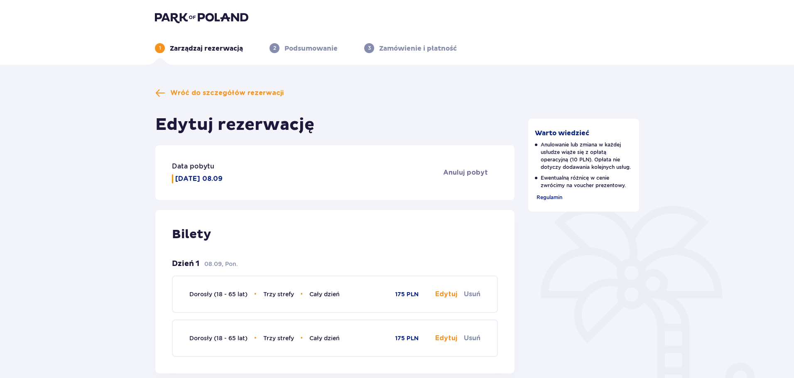
drag, startPoint x: 194, startPoint y: 193, endPoint x: 231, endPoint y: 230, distance: 51.7
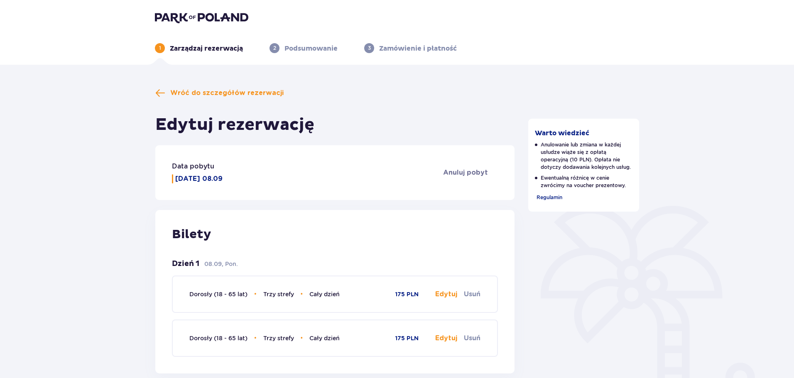
click at [195, 92] on span "Wróć do szczegółów rezerwacji" at bounding box center [226, 92] width 113 height 9
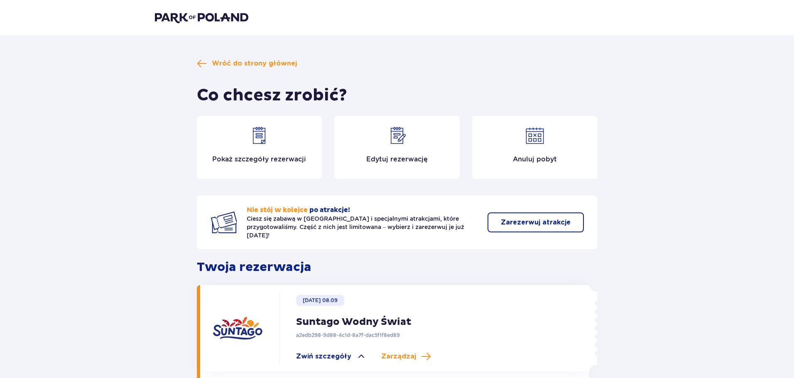
click at [260, 144] on img at bounding box center [259, 136] width 20 height 20
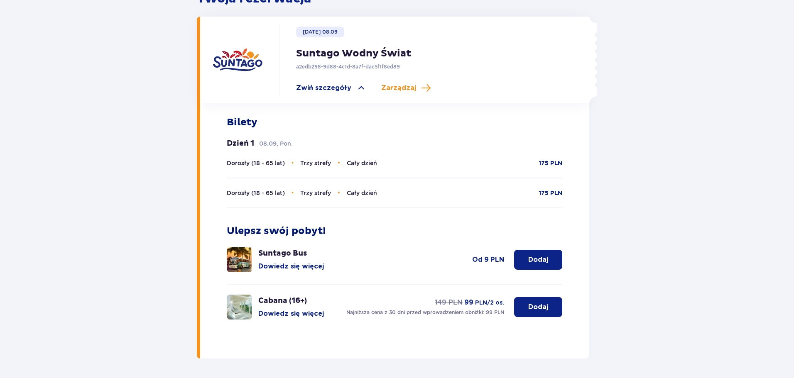
scroll to position [242, 0]
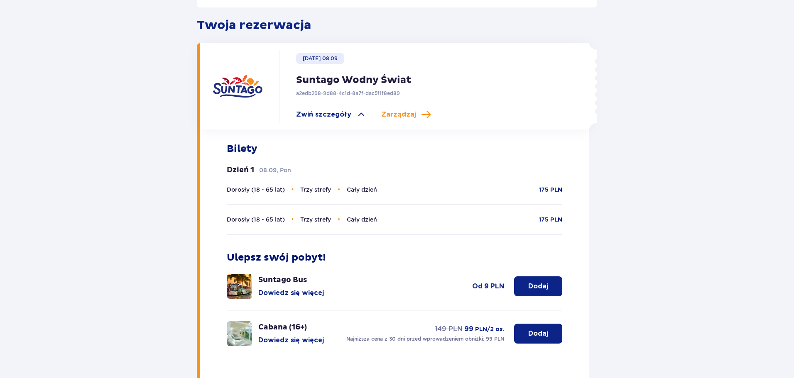
click at [165, 136] on div "Wróć do strony głównej Co chcesz zrobić? Pokaż szczegóły rezerwacji Edytuj reze…" at bounding box center [397, 101] width 496 height 569
click at [101, 154] on div "Wróć do strony głównej Co chcesz zrobić? Pokaż szczegóły rezerwacji Edytuj reze…" at bounding box center [397, 114] width 794 height 642
click at [52, 279] on div "Wróć do strony głównej Co chcesz zrobić? Pokaż szczegóły rezerwacji Edytuj reze…" at bounding box center [397, 114] width 794 height 642
click at [110, 245] on div "Wróć do strony głównej Co chcesz zrobić? Pokaż szczegóły rezerwacji Edytuj reze…" at bounding box center [397, 114] width 794 height 642
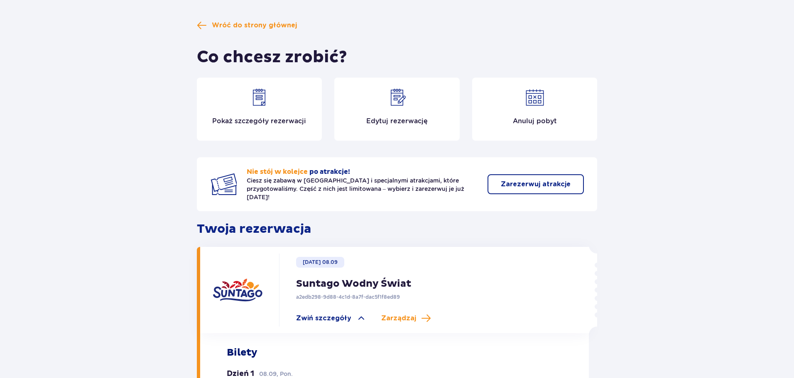
scroll to position [34, 0]
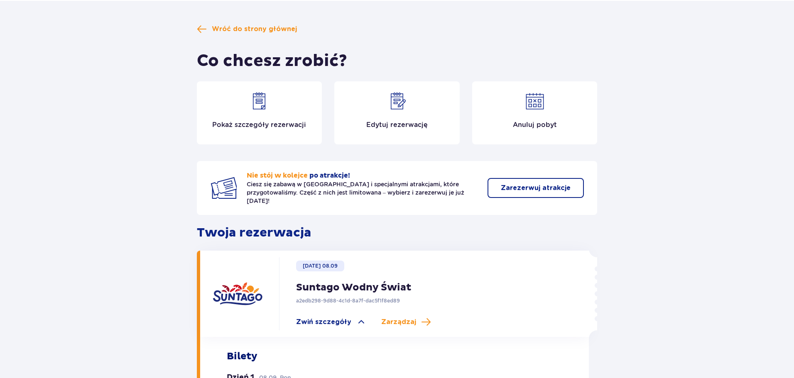
click at [81, 242] on div "Wróć do strony głównej Co chcesz zrobić? Pokaż szczegóły rezerwacji Edytuj reze…" at bounding box center [397, 322] width 794 height 642
click at [94, 225] on div "Wróć do strony głównej Co chcesz zrobić? Pokaż szczegóły rezerwacji Edytuj reze…" at bounding box center [397, 322] width 794 height 642
click at [254, 131] on div "Pokaż szczegóły rezerwacji" at bounding box center [259, 112] width 125 height 63
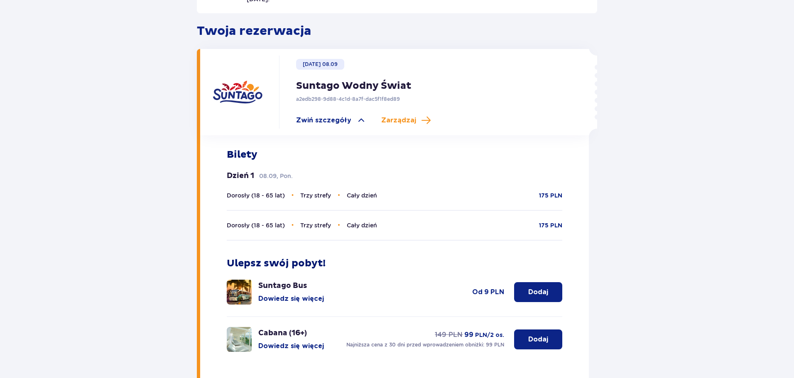
scroll to position [242, 0]
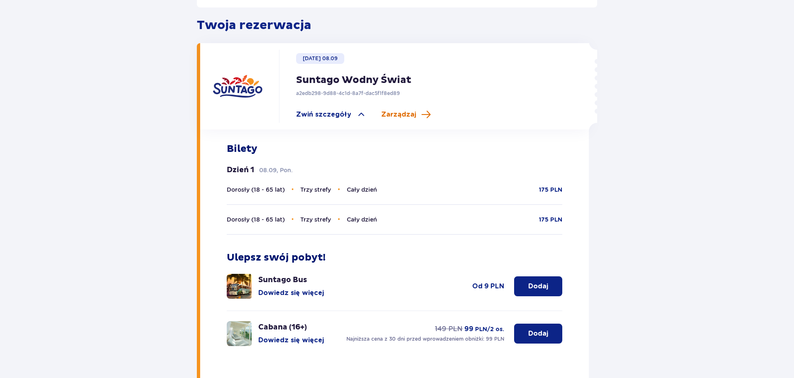
click at [410, 110] on span "Zarządzaj" at bounding box center [398, 114] width 35 height 9
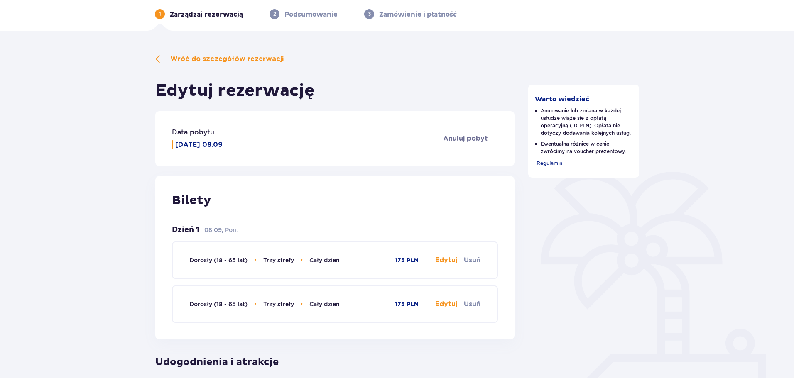
scroll to position [42, 0]
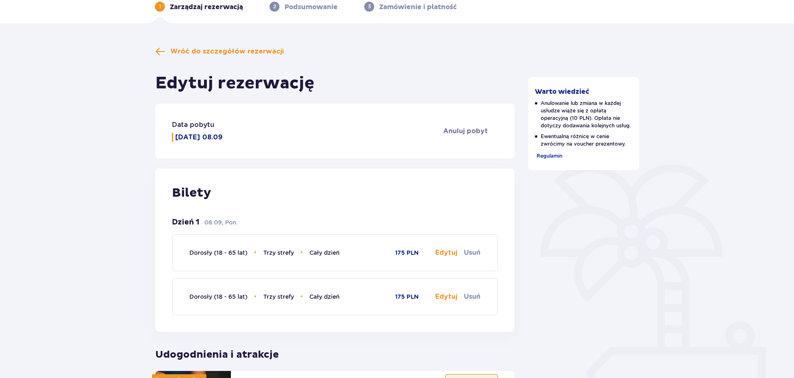
click at [104, 201] on div "Wróć do szczegółów rezerwacji Edytuj rezerwację Data pobytu Poniedziałek 08.09 …" at bounding box center [397, 360] width 794 height 674
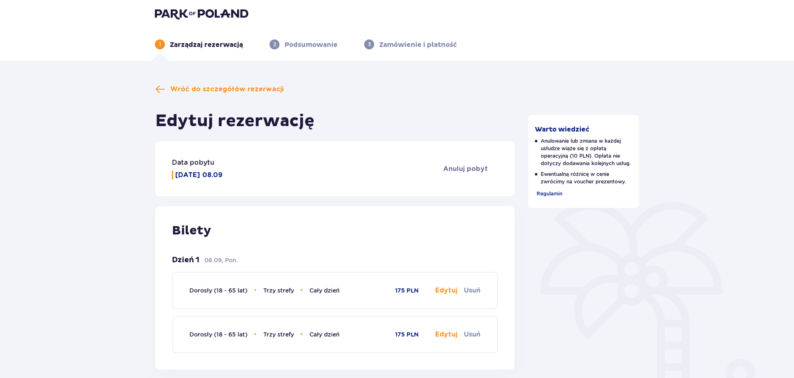
scroll to position [0, 0]
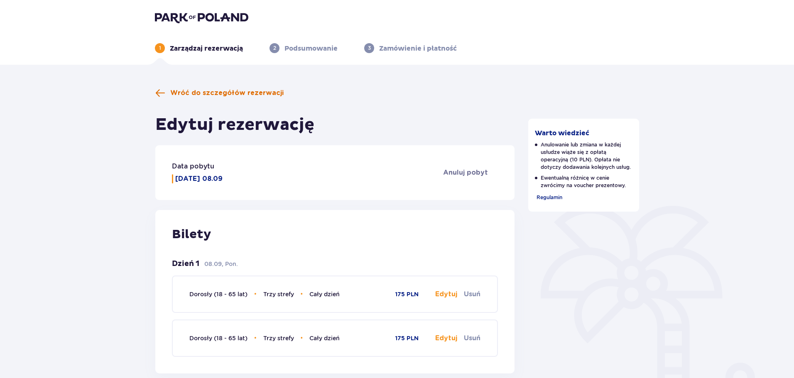
click at [233, 93] on span "Wróć do szczegółów rezerwacji" at bounding box center [226, 92] width 113 height 9
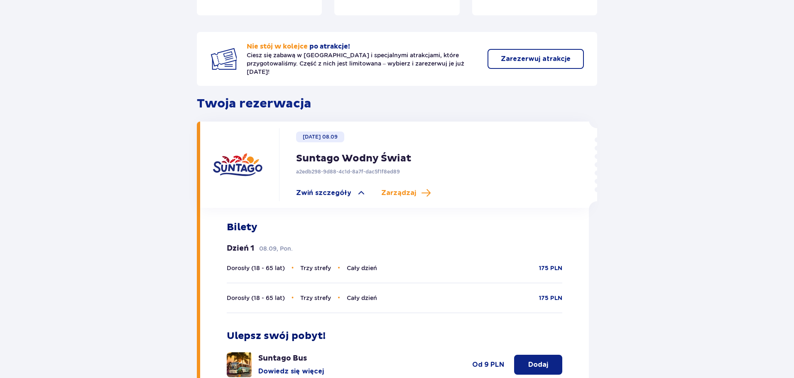
scroll to position [166, 0]
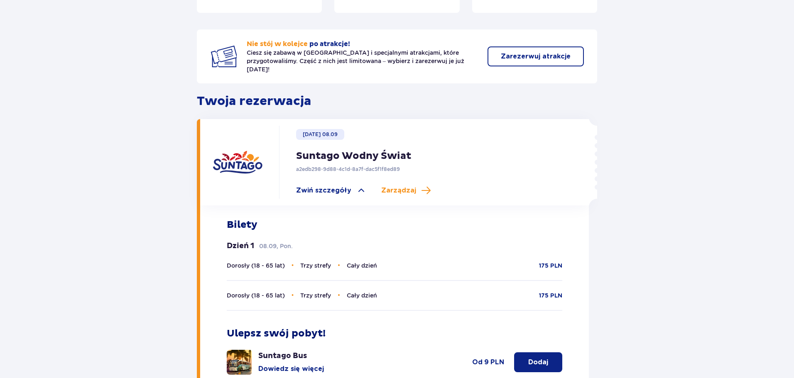
click at [95, 162] on div "Wróć do strony głównej Co chcesz zrobić? Pokaż szczegóły rezerwacji Edytuj reze…" at bounding box center [397, 190] width 794 height 642
click at [161, 125] on div "Wróć do strony głównej Co chcesz zrobić? Pokaż szczegóły rezerwacji Edytuj reze…" at bounding box center [397, 176] width 496 height 569
click at [122, 109] on div "Wróć do strony głównej Co chcesz zrobić? Pokaż szczegóły rezerwacji Edytuj reze…" at bounding box center [397, 190] width 794 height 642
click at [120, 101] on div "Wróć do strony głównej Co chcesz zrobić? Pokaż szczegóły rezerwacji Edytuj reze…" at bounding box center [397, 190] width 794 height 642
click at [108, 99] on div "Wróć do strony głównej Co chcesz zrobić? Pokaż szczegóły rezerwacji Edytuj reze…" at bounding box center [397, 190] width 794 height 642
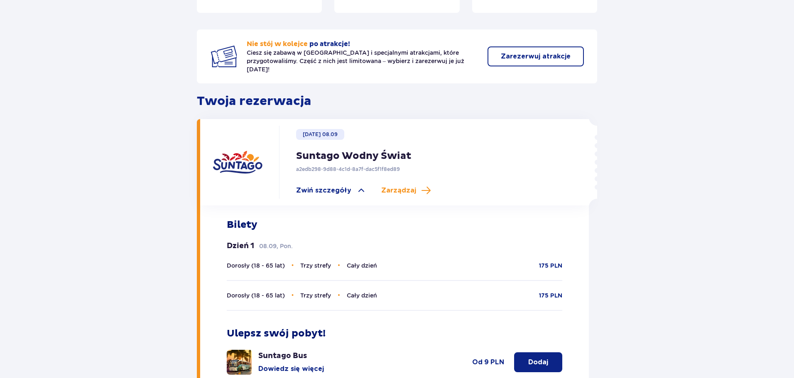
click at [108, 99] on div "Wróć do strony głównej Co chcesz zrobić? Pokaż szczegóły rezerwacji Edytuj reze…" at bounding box center [397, 190] width 794 height 642
click at [107, 105] on div "Wróć do strony głównej Co chcesz zrobić? Pokaż szczegóły rezerwacji Edytuj reze…" at bounding box center [397, 190] width 794 height 642
click at [124, 108] on div "Wróć do strony głównej Co chcesz zrobić? Pokaż szczegóły rezerwacji Edytuj reze…" at bounding box center [397, 190] width 794 height 642
click at [125, 105] on div "Wróć do strony głównej Co chcesz zrobić? Pokaż szczegóły rezerwacji Edytuj reze…" at bounding box center [397, 190] width 794 height 642
click at [124, 112] on div "Wróć do strony głównej Co chcesz zrobić? Pokaż szczegóły rezerwacji Edytuj reze…" at bounding box center [397, 190] width 794 height 642
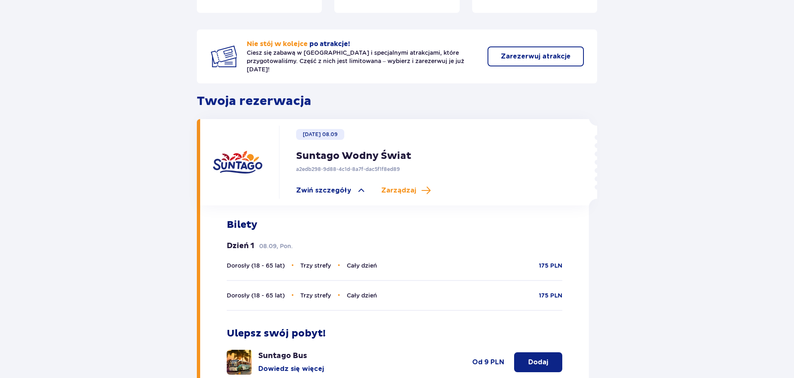
click at [117, 135] on div "Wróć do strony głównej Co chcesz zrobić? Pokaż szczegóły rezerwacji Edytuj reze…" at bounding box center [397, 190] width 794 height 642
click at [131, 120] on div "Wróć do strony głównej Co chcesz zrobić? Pokaż szczegóły rezerwacji Edytuj reze…" at bounding box center [397, 190] width 794 height 642
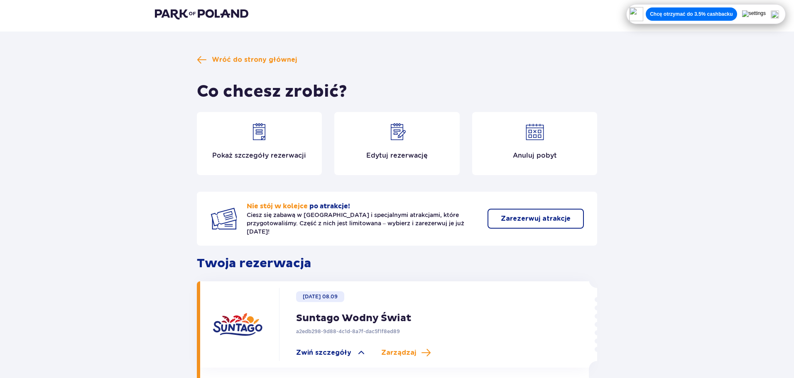
scroll to position [0, 0]
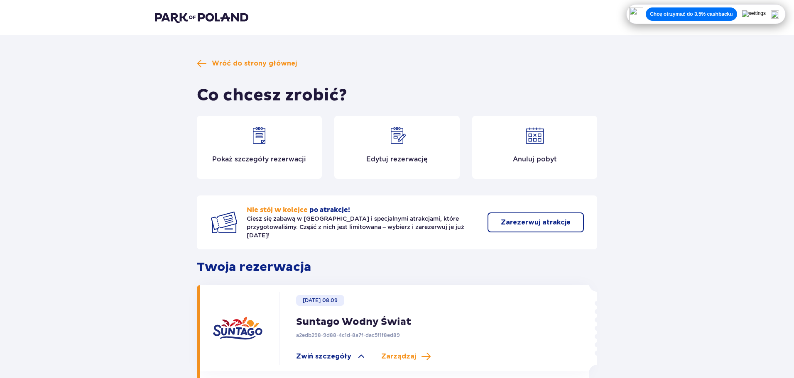
click at [228, 166] on div "Pokaż szczegóły rezerwacji" at bounding box center [259, 147] width 125 height 63
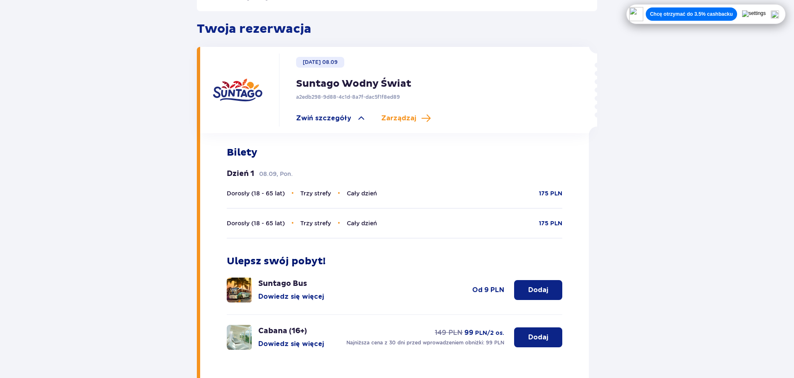
scroll to position [242, 0]
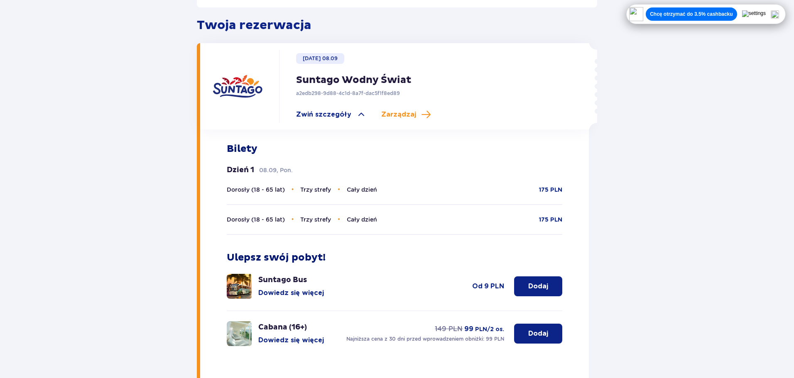
click at [89, 194] on div "Wróć do strony głównej Co chcesz zrobić? Pokaż szczegóły rezerwacji Edytuj reze…" at bounding box center [397, 114] width 794 height 642
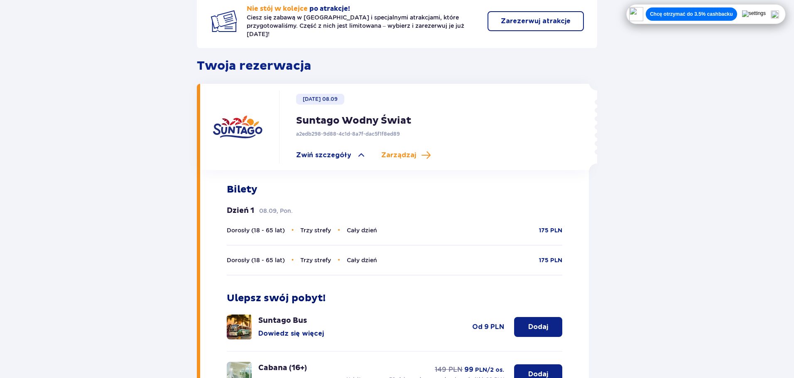
scroll to position [117, 0]
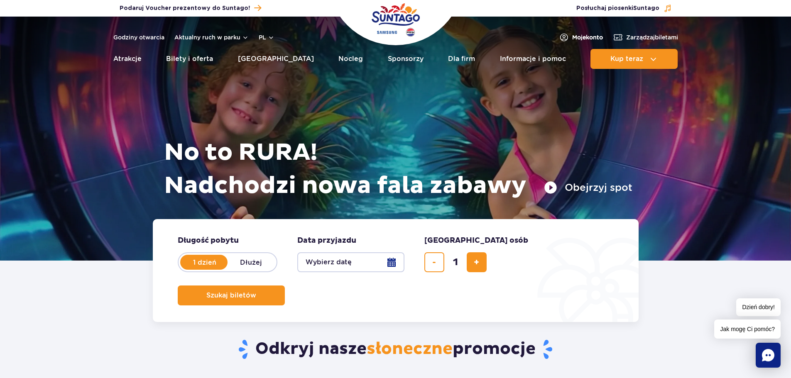
click at [572, 37] on span "Moje konto" at bounding box center [587, 37] width 31 height 8
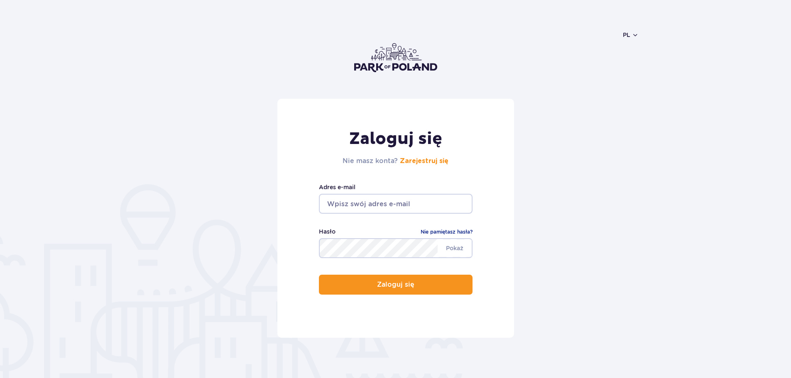
click at [347, 207] on input "email" at bounding box center [396, 204] width 154 height 20
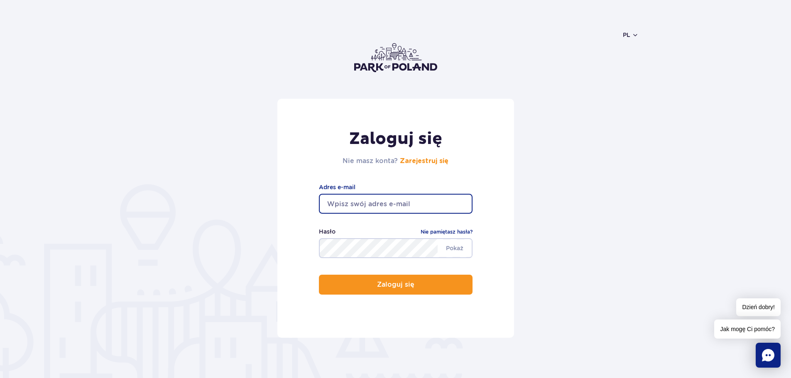
type input "[PERSON_NAME][EMAIL_ADDRESS][DOMAIN_NAME]"
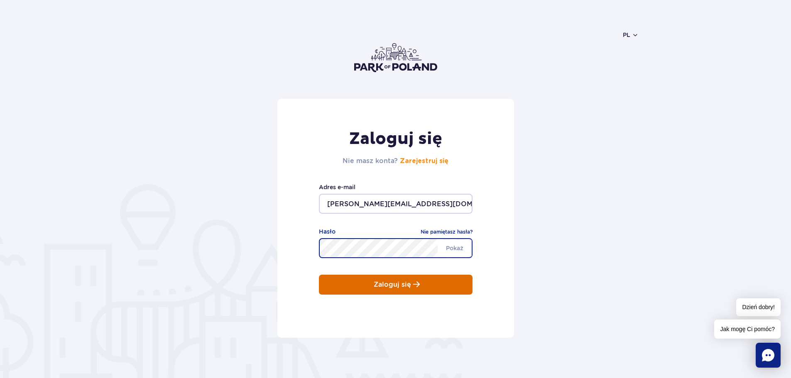
click at [319, 275] on button "Zaloguj się" at bounding box center [396, 285] width 154 height 20
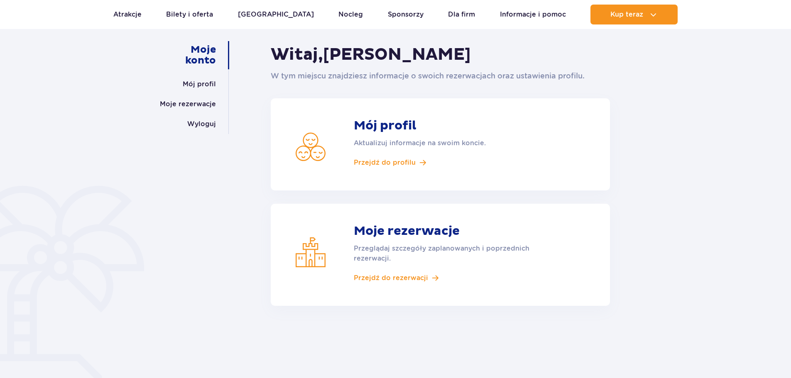
scroll to position [83, 0]
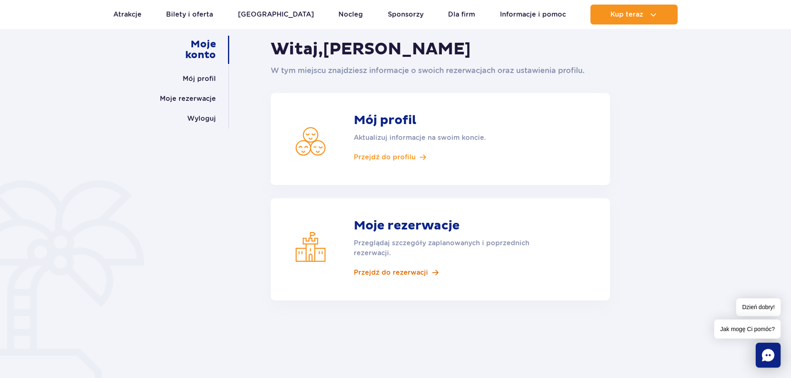
click at [410, 272] on span "Przejdź do rezerwacji" at bounding box center [391, 272] width 74 height 9
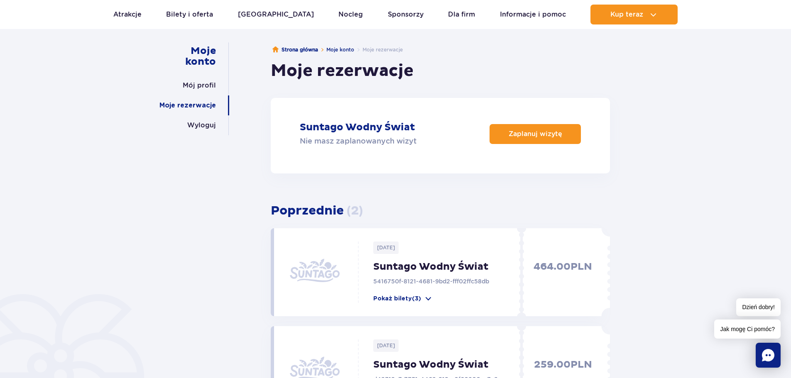
scroll to position [166, 0]
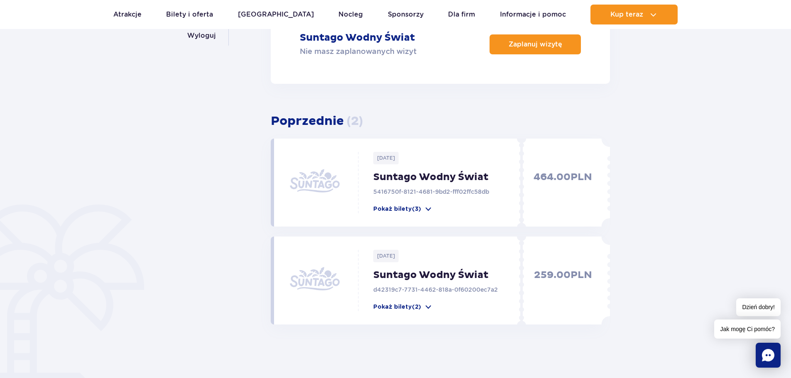
click at [430, 184] on div "2025-04-23 Suntago Wodny Świat 5416750f-8121-4681-9bd2-fff02ffc58db Pokaż bilet…" at bounding box center [442, 182] width 167 height 61
click at [419, 211] on p "Pokaż bilety (3)" at bounding box center [397, 209] width 48 height 8
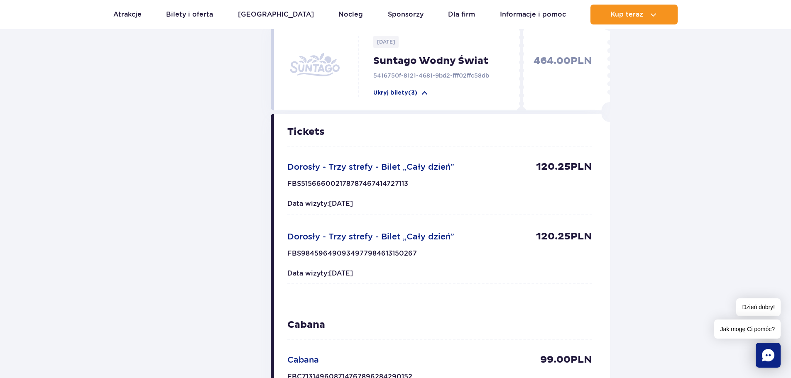
scroll to position [291, 0]
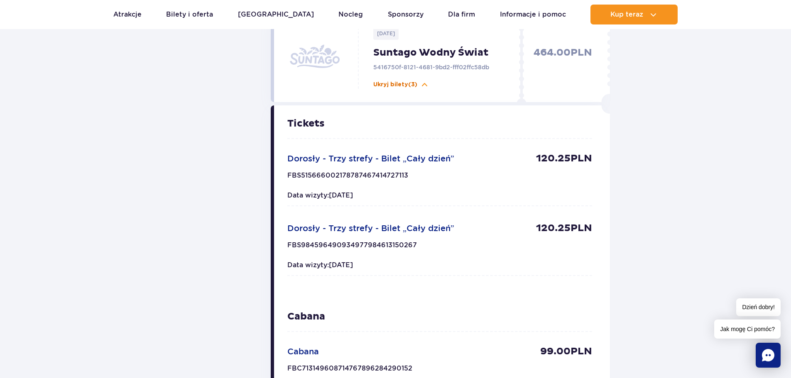
click at [416, 83] on p "Ukryj bilety (3)" at bounding box center [395, 85] width 44 height 8
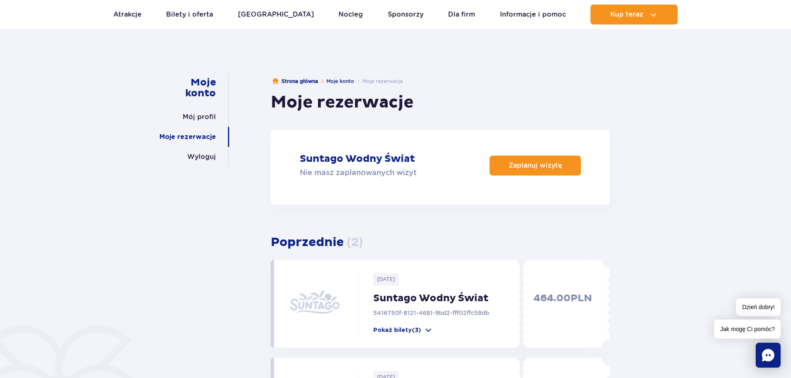
scroll to position [42, 0]
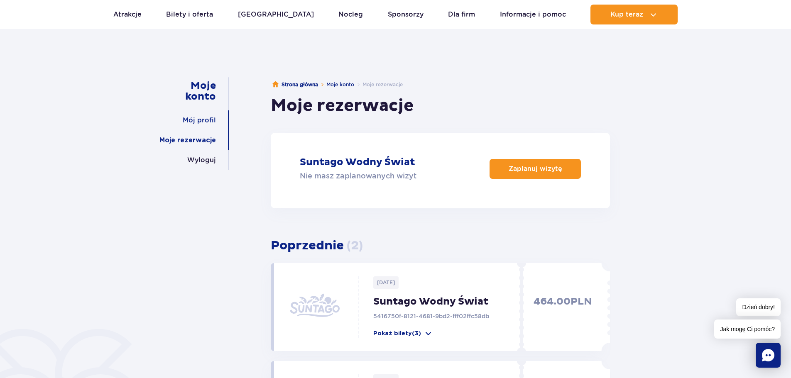
click at [209, 122] on link "Mój profil" at bounding box center [199, 120] width 33 height 20
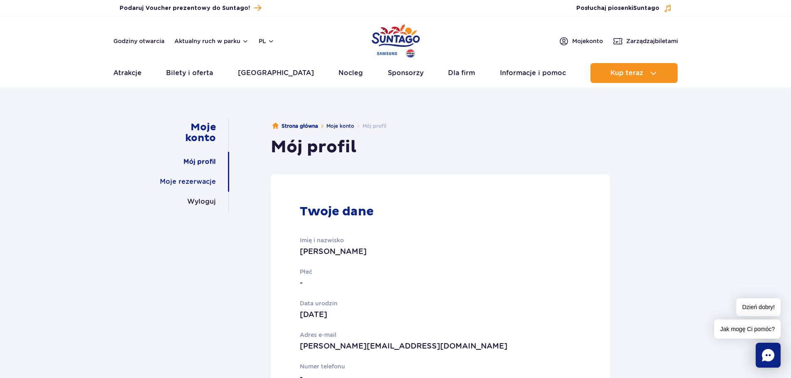
click at [203, 183] on link "Moje rezerwacje" at bounding box center [188, 182] width 56 height 20
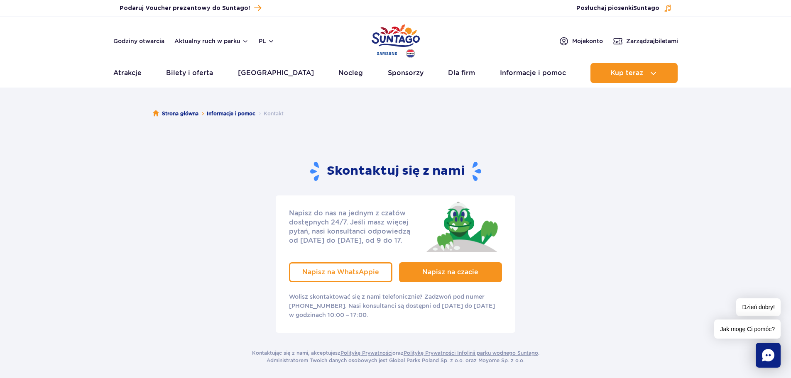
click at [446, 271] on span "Napisz na czacie" at bounding box center [450, 272] width 56 height 8
click at [198, 267] on div "Napisz do nas na jednym z czatów dostępnych 24/7. Jeśli masz więcej pytań, nasi…" at bounding box center [395, 263] width 498 height 137
click at [437, 268] on link "Napisz na czacie" at bounding box center [450, 272] width 103 height 20
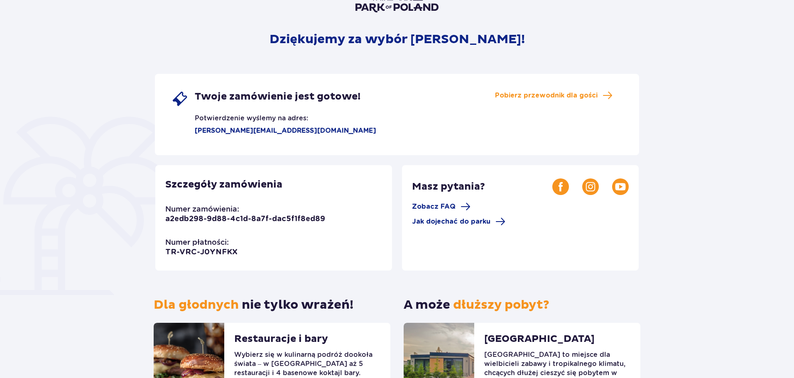
click at [102, 221] on div "Dziękujemy za wybór [PERSON_NAME]! Twoje zamówienie jest gotowe! Potwierdzenie …" at bounding box center [397, 207] width 794 height 511
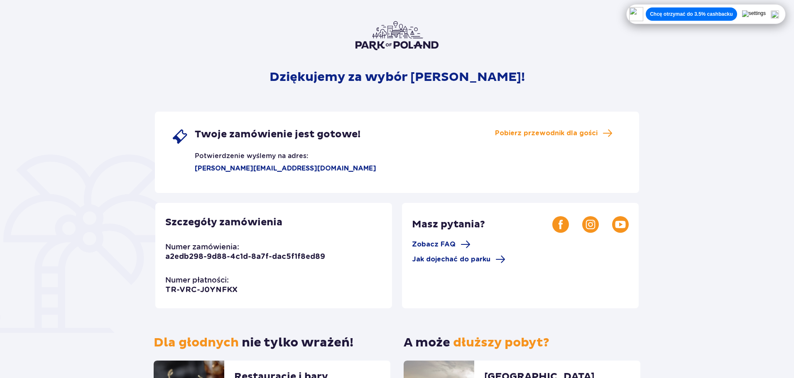
scroll to position [42, 0]
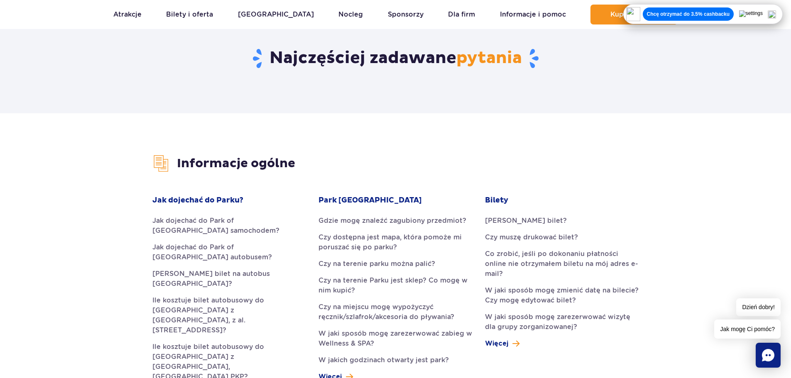
scroll to position [125, 0]
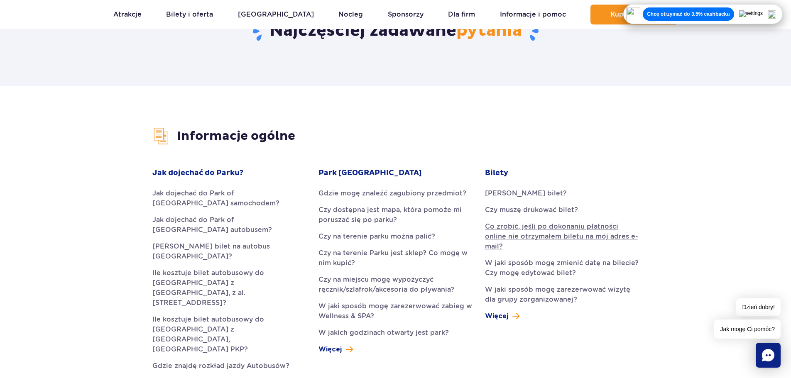
click at [591, 236] on link "Co zrobić, jeśli po dokonaniu płatności online nie otrzymałem biletu na mój adr…" at bounding box center [562, 237] width 154 height 30
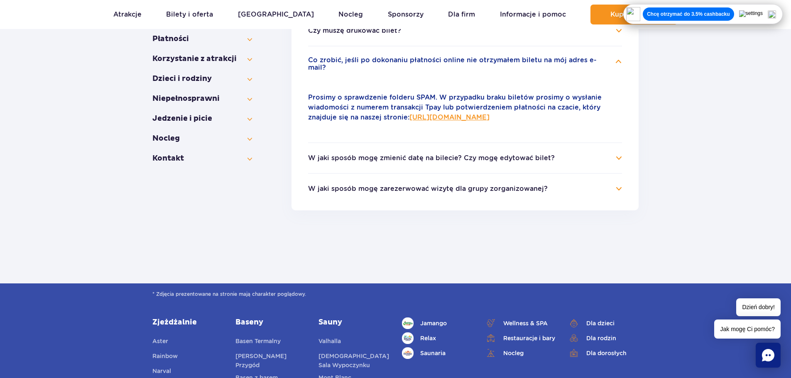
click at [489, 113] on link "https://parkofpoland.com/pl/kontakt" at bounding box center [449, 117] width 80 height 8
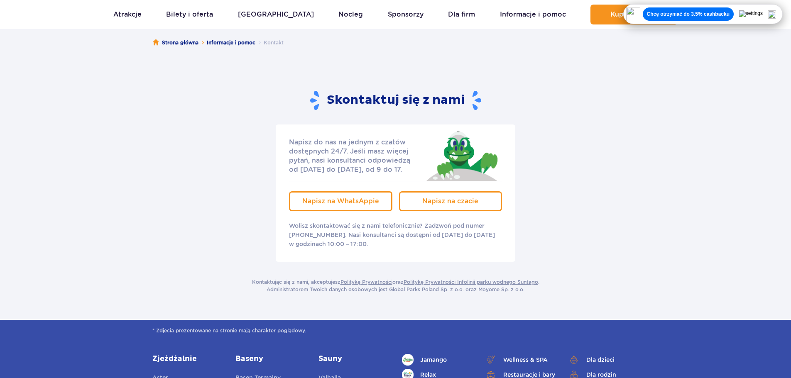
scroll to position [83, 0]
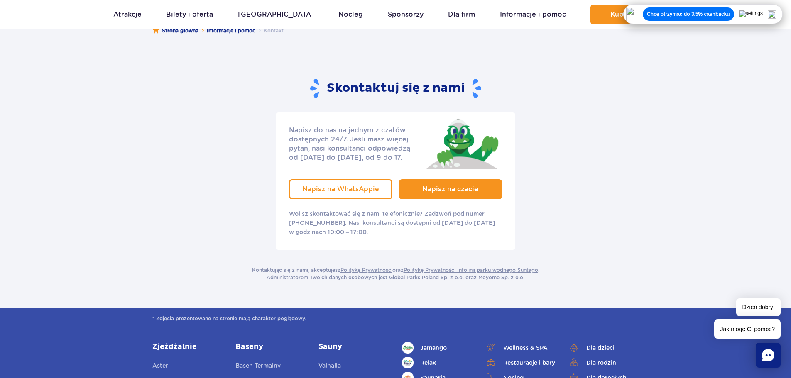
click at [454, 189] on span "Napisz na czacie" at bounding box center [450, 189] width 56 height 8
